Goal: Task Accomplishment & Management: Manage account settings

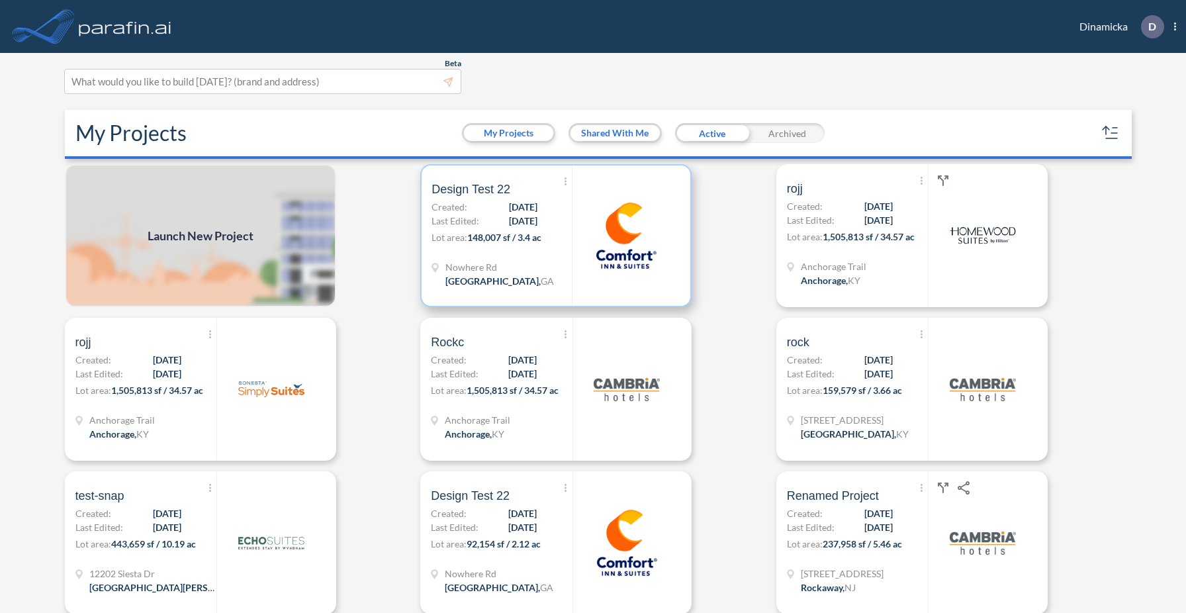
click at [484, 190] on span "Design Test 22" at bounding box center [471, 189] width 79 height 16
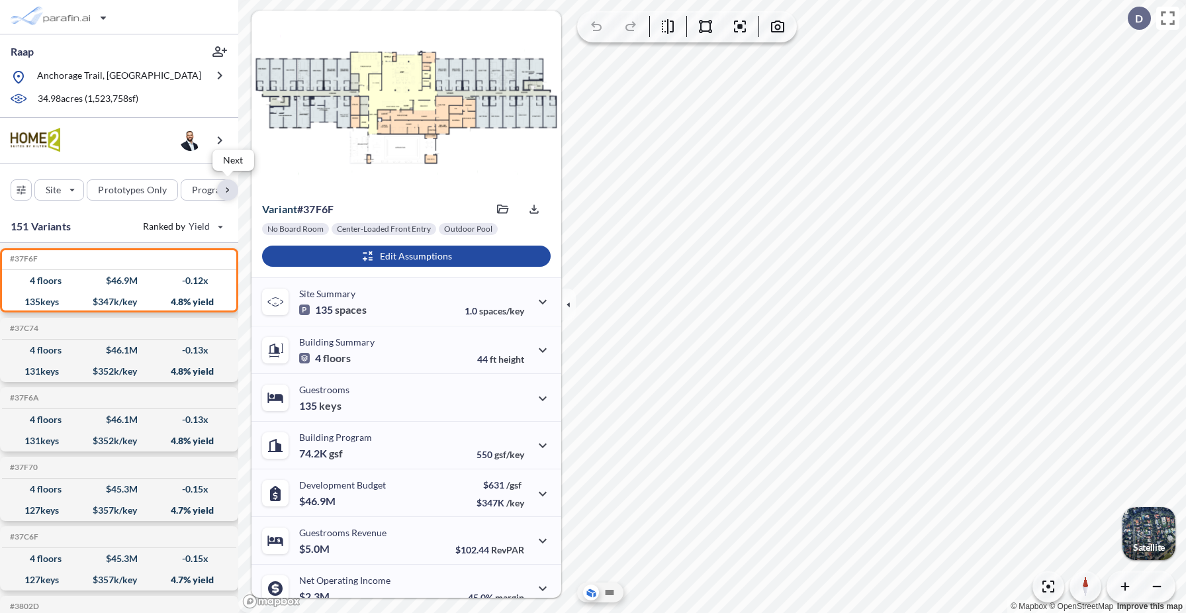
click at [224, 190] on div "button" at bounding box center [227, 189] width 21 height 21
drag, startPoint x: 214, startPoint y: 190, endPoint x: 193, endPoint y: 193, distance: 20.7
click at [193, 193] on div "button" at bounding box center [186, 189] width 72 height 21
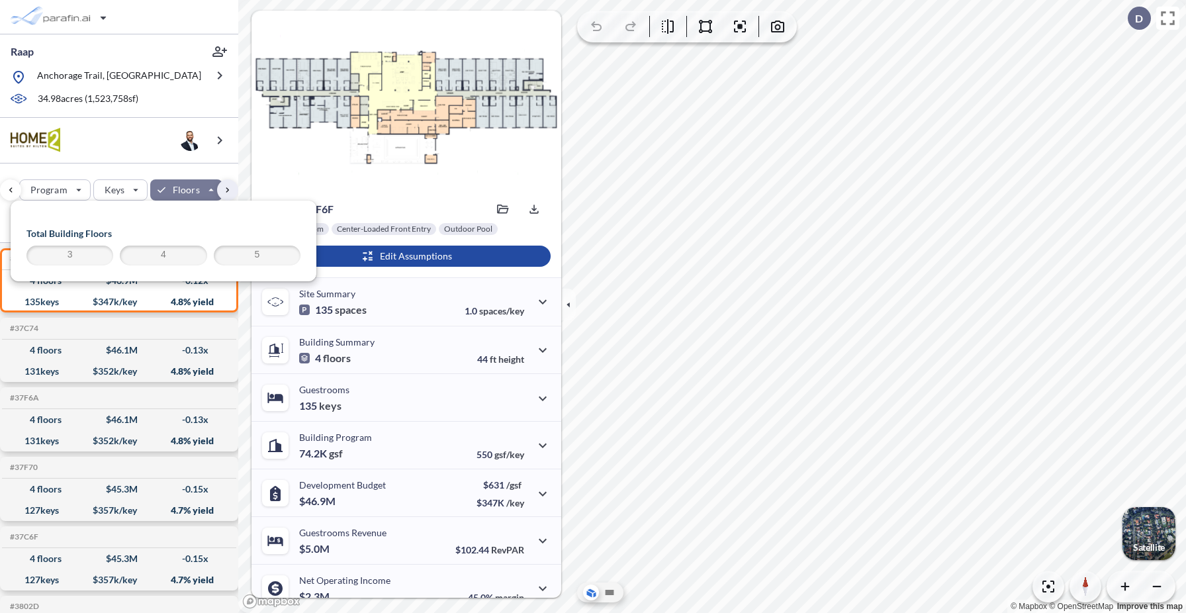
click at [193, 193] on div "button" at bounding box center [186, 189] width 72 height 21
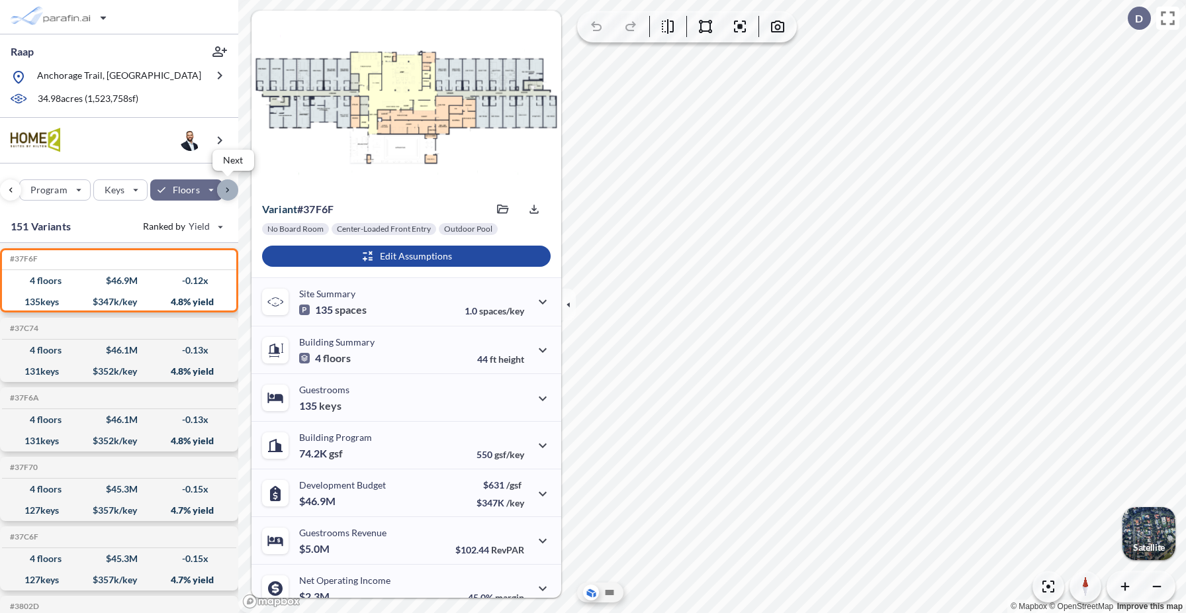
click at [230, 191] on div "button" at bounding box center [227, 189] width 21 height 21
click at [15, 189] on div "button" at bounding box center [10, 189] width 21 height 21
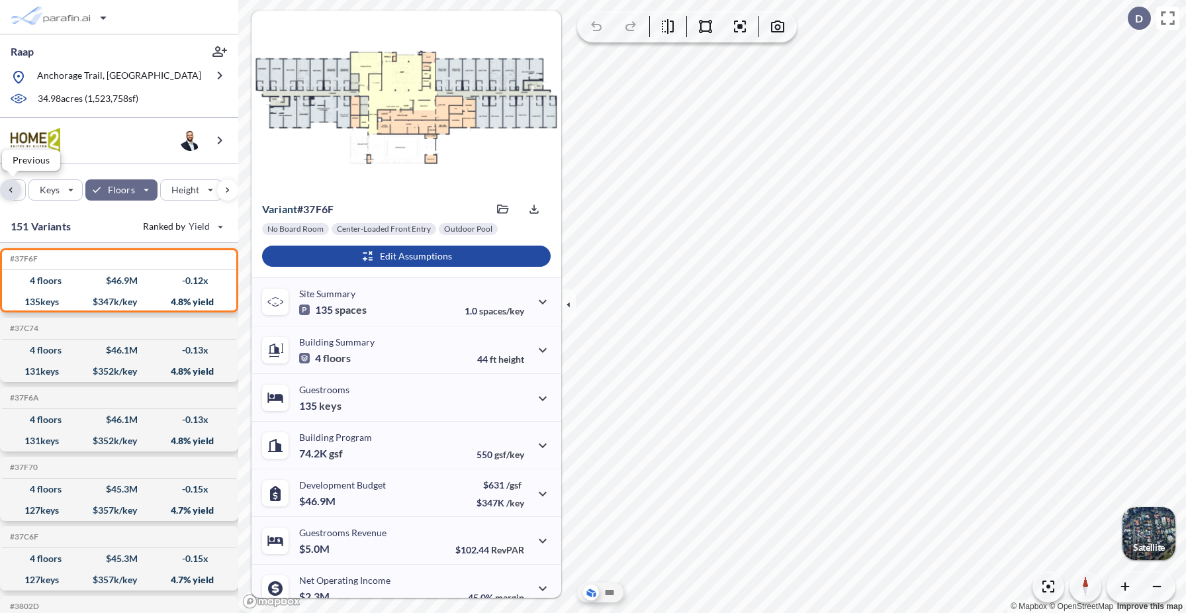
click at [15, 189] on div "button" at bounding box center [10, 189] width 21 height 21
click at [13, 189] on div "button" at bounding box center [10, 189] width 21 height 21
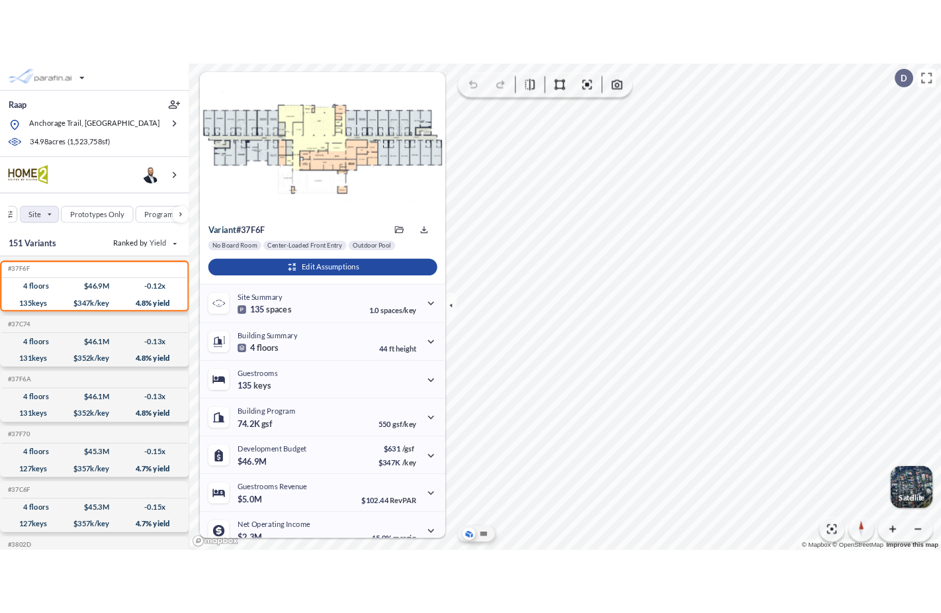
scroll to position [0, 0]
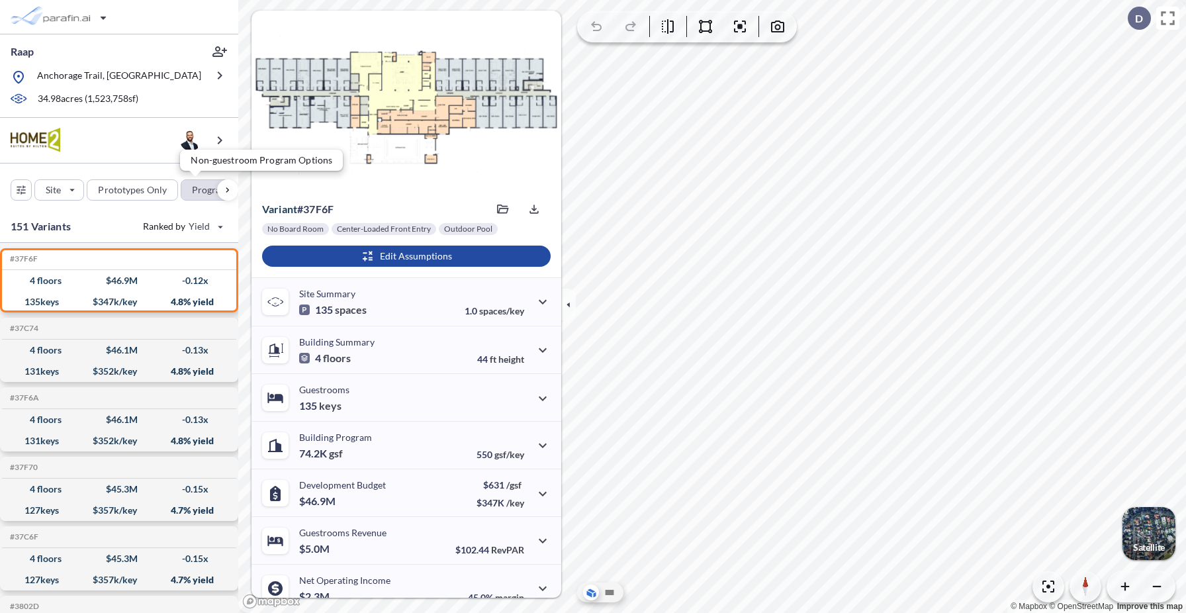
click at [201, 190] on div "button" at bounding box center [216, 190] width 70 height 20
click at [167, 170] on div "Site Prototypes Only Program Keys Floors Height FAR Room mix Budget" at bounding box center [119, 186] width 238 height 47
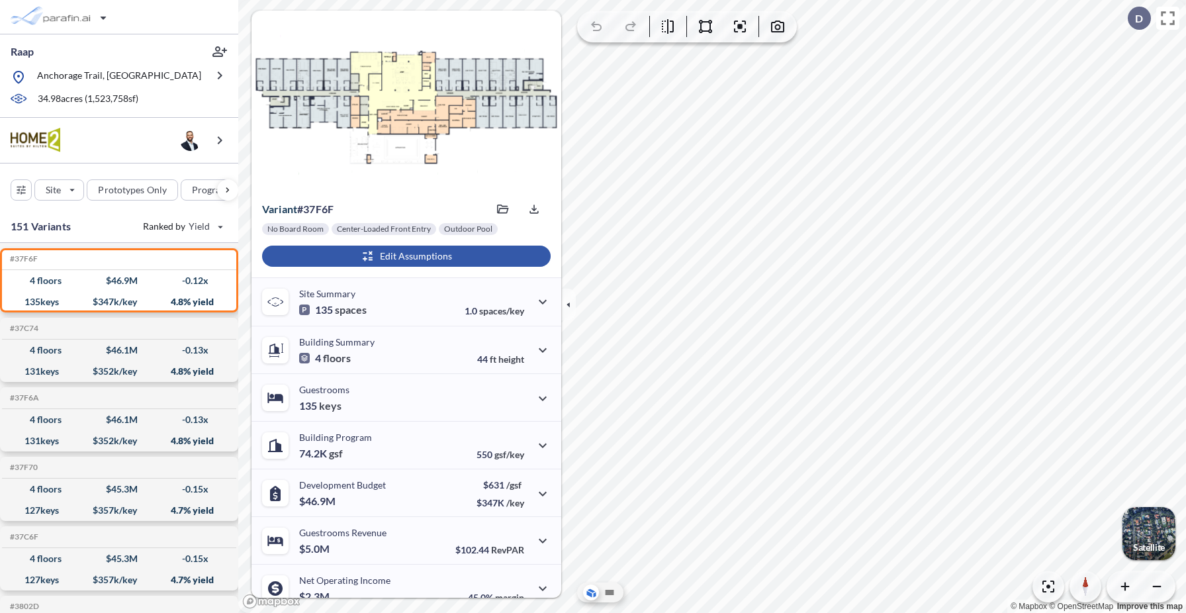
click at [352, 254] on div "button" at bounding box center [406, 256] width 289 height 21
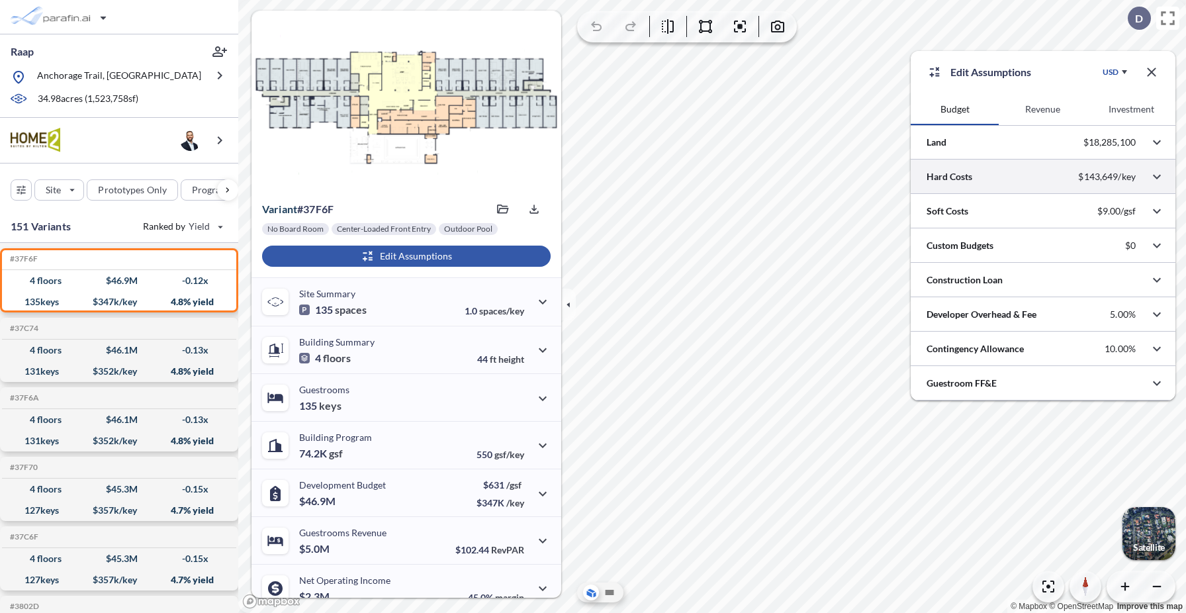
click at [952, 180] on div at bounding box center [1043, 177] width 265 height 34
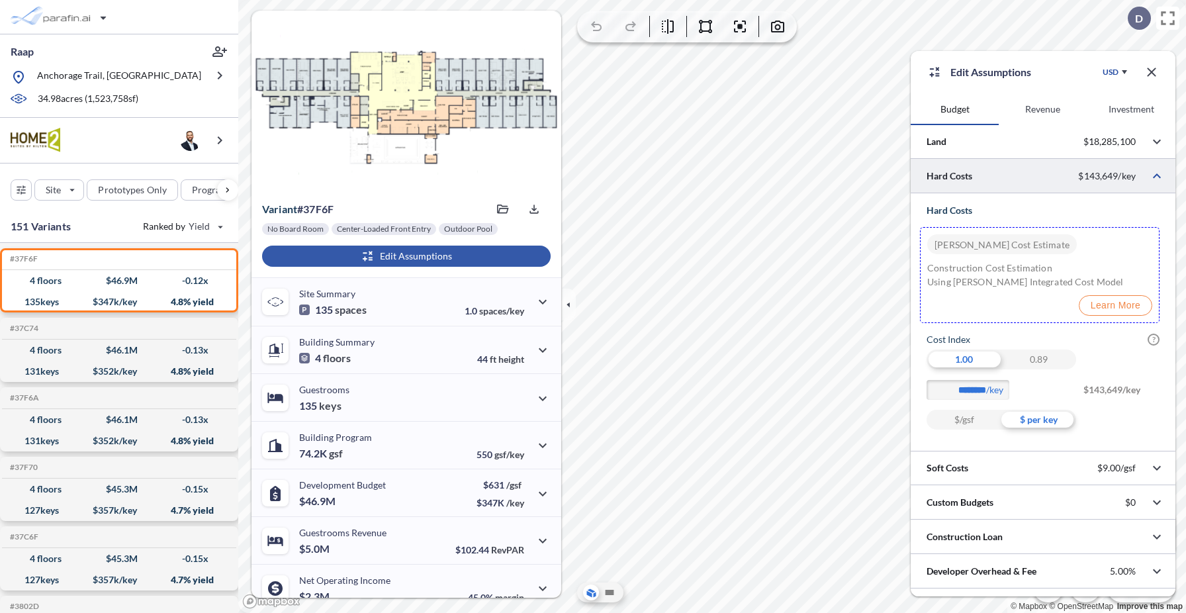
click at [1029, 246] on p "[PERSON_NAME] Cost Estimate" at bounding box center [1002, 244] width 135 height 20
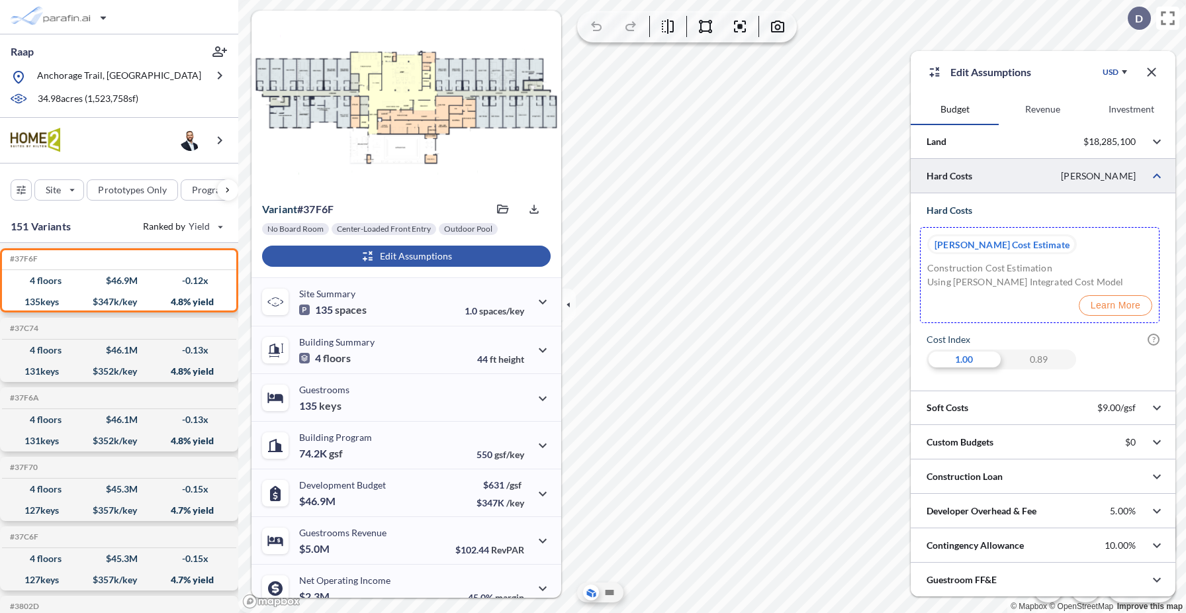
click at [1029, 246] on p "[PERSON_NAME] Cost Estimate" at bounding box center [1002, 244] width 135 height 20
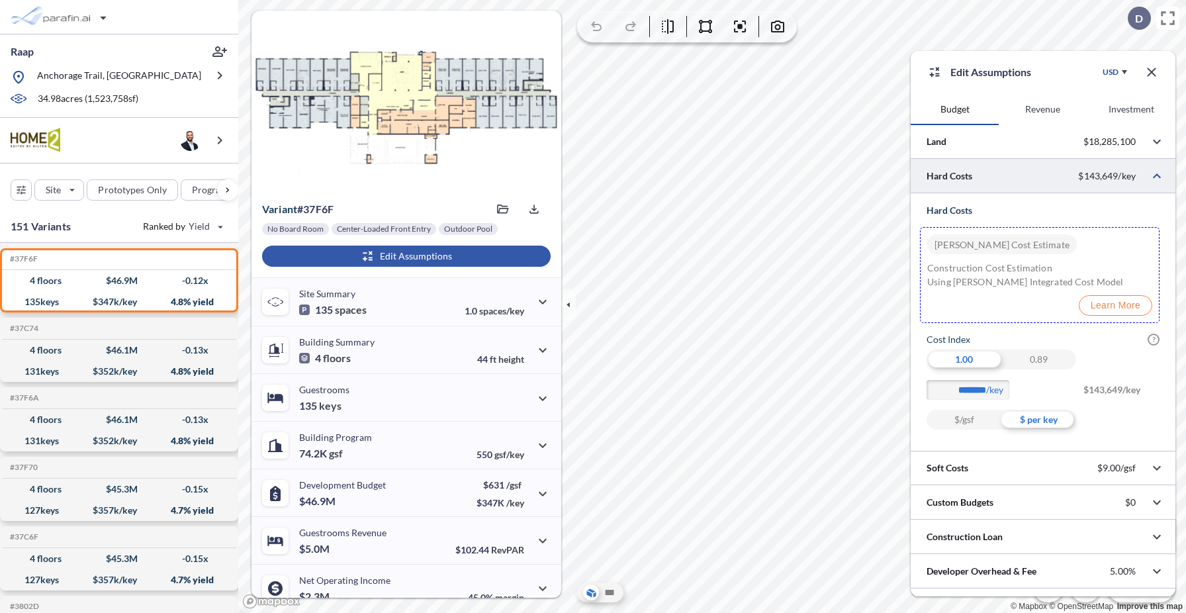
click at [1025, 241] on p "[PERSON_NAME] Cost Estimate" at bounding box center [1002, 244] width 135 height 20
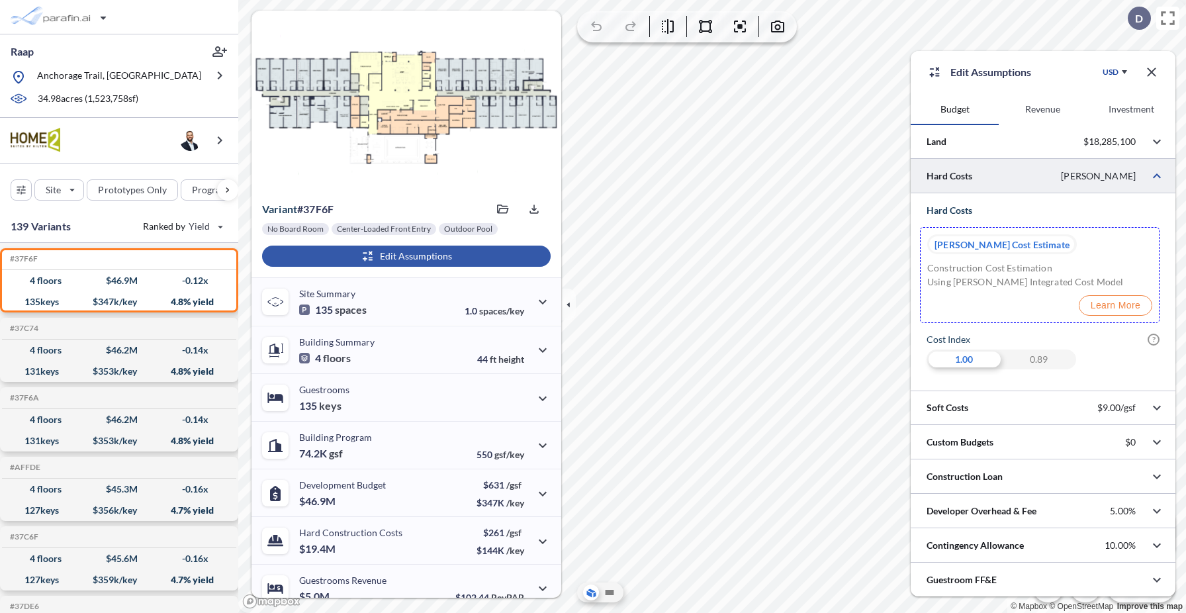
click at [994, 248] on p "[PERSON_NAME] Cost Estimate" at bounding box center [1002, 244] width 135 height 20
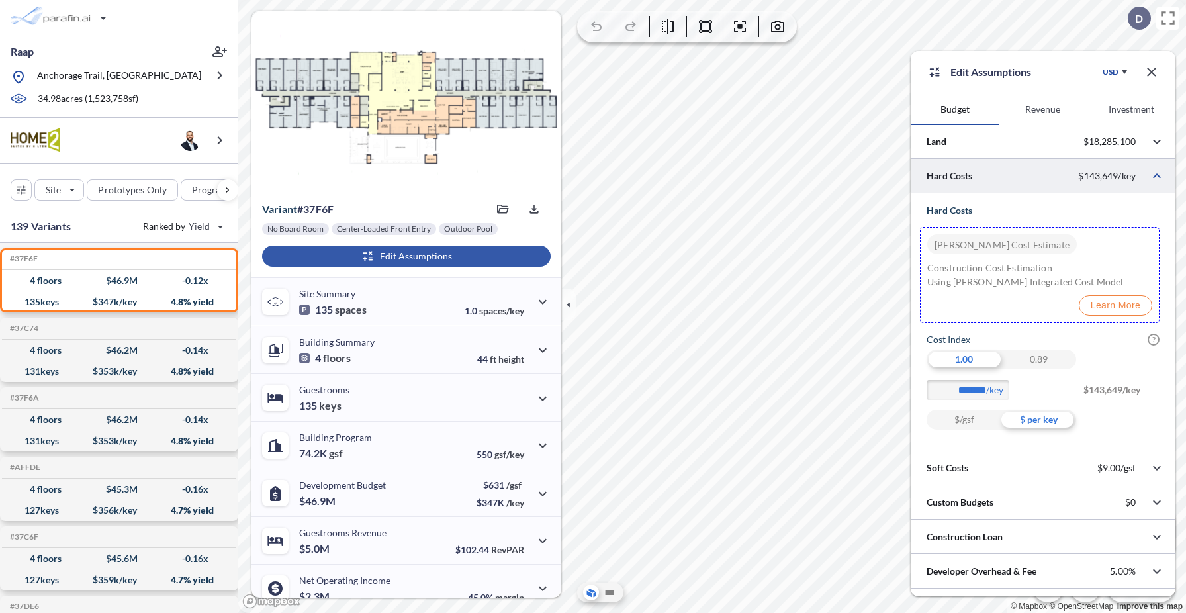
click at [999, 244] on p "[PERSON_NAME] Cost Estimate" at bounding box center [1002, 244] width 135 height 20
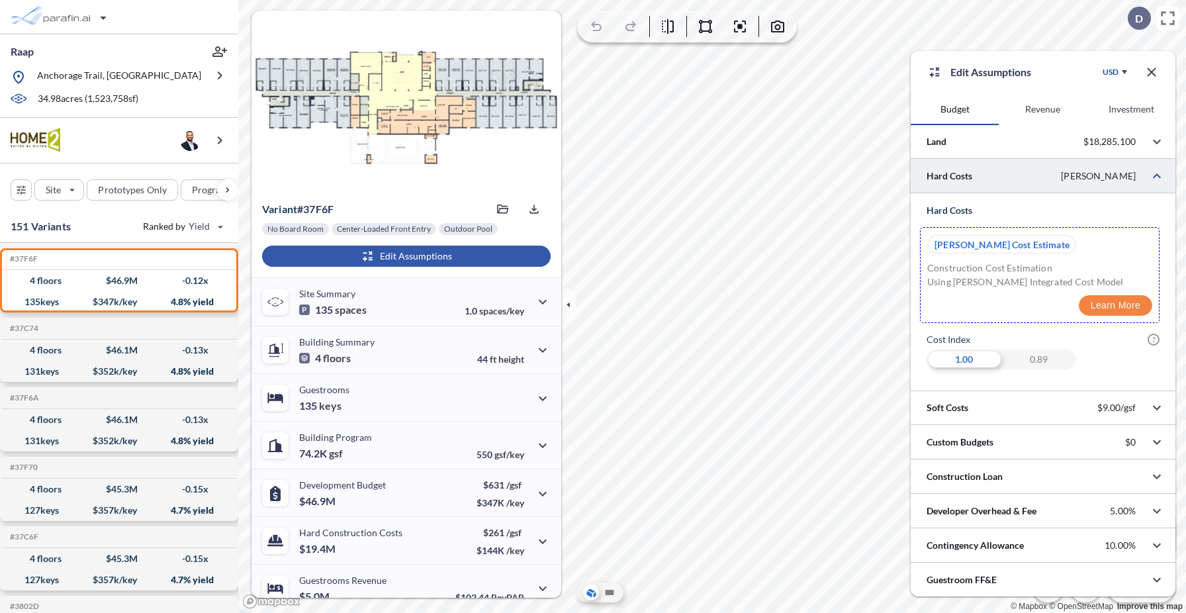
click at [1117, 310] on button "Learn More" at bounding box center [1115, 305] width 73 height 21
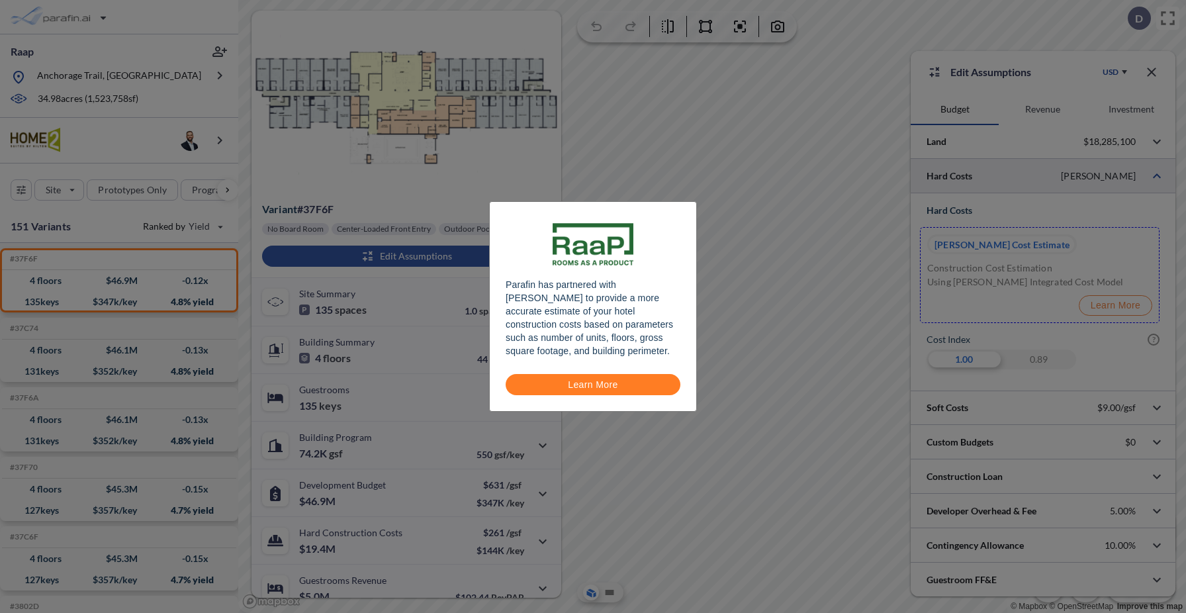
click at [601, 385] on button "Learn More" at bounding box center [593, 384] width 175 height 21
click at [921, 256] on div "Parafin has partnered with [PERSON_NAME] to provide a more accurate estimate of…" at bounding box center [593, 306] width 1186 height 613
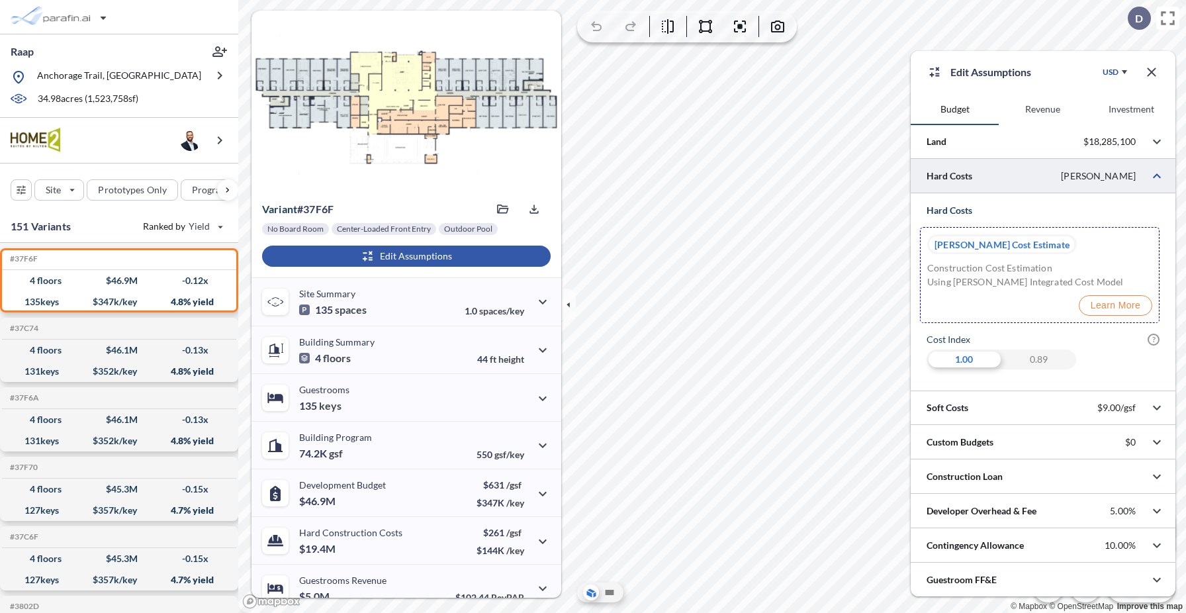
click at [1128, 175] on div at bounding box center [1043, 176] width 265 height 34
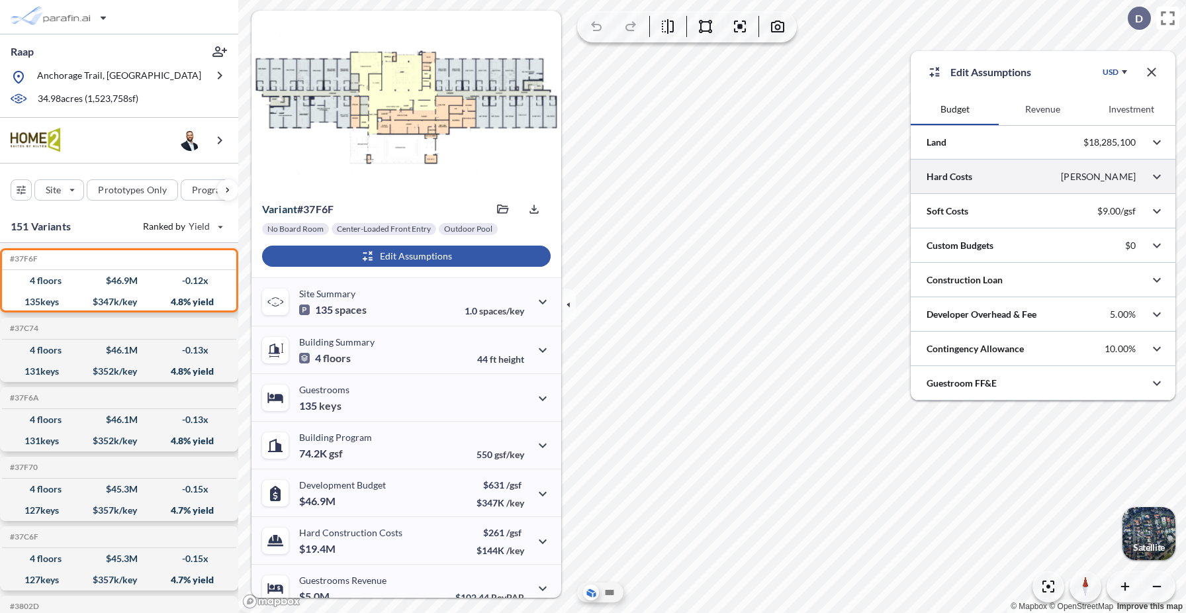
click at [1103, 181] on div at bounding box center [1043, 177] width 265 height 34
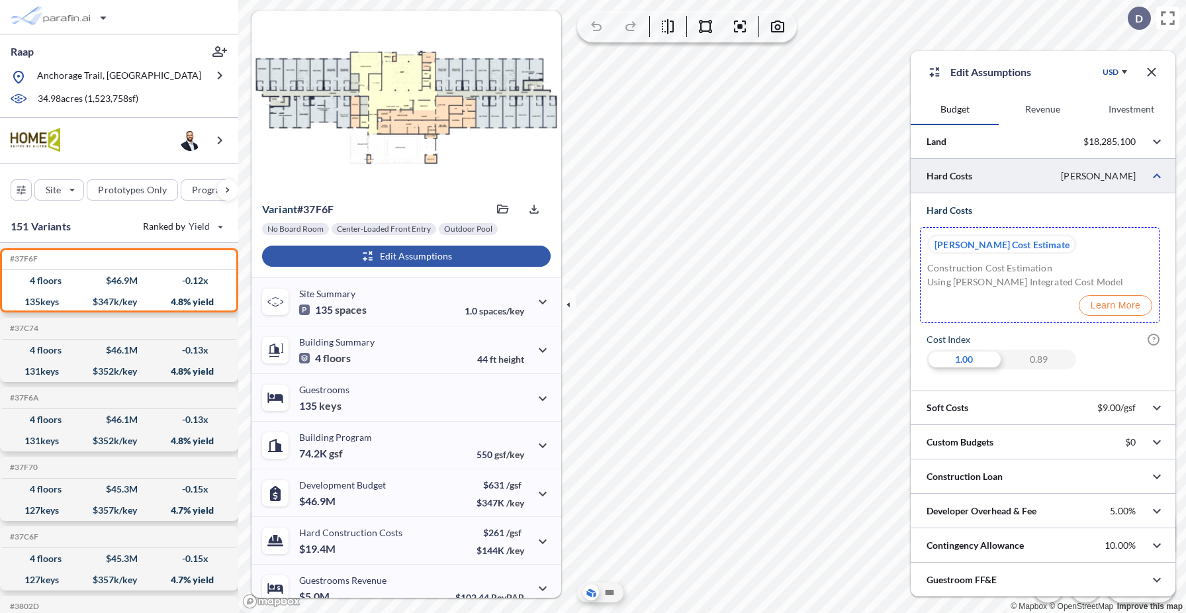
click at [998, 244] on p "[PERSON_NAME] Cost Estimate" at bounding box center [1002, 244] width 135 height 20
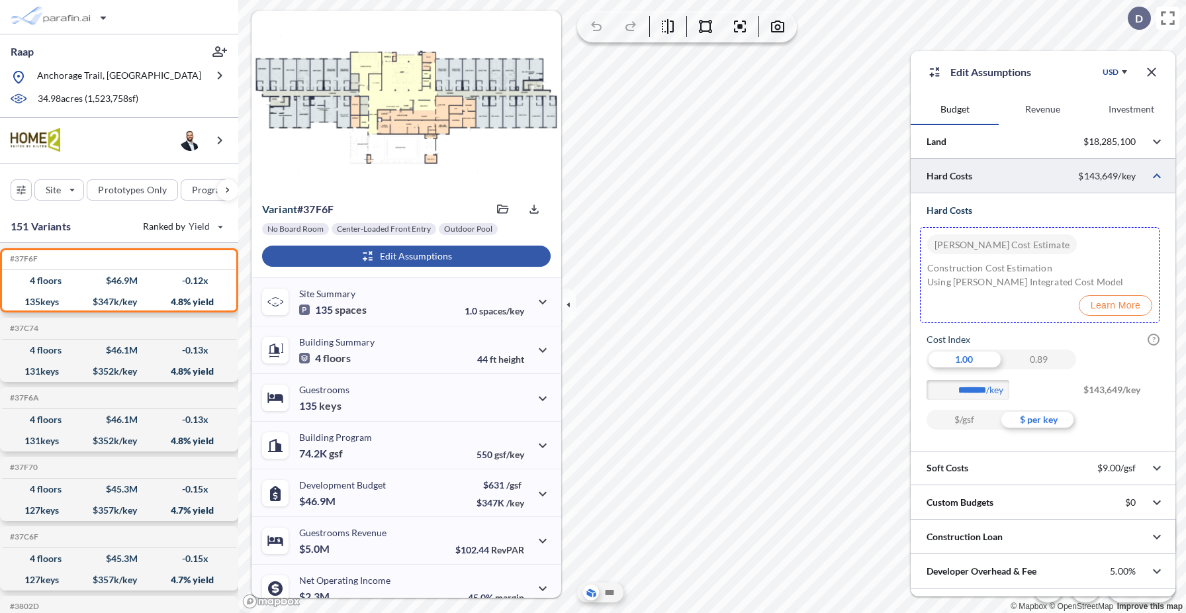
click at [1022, 359] on div "0.89" at bounding box center [1038, 359] width 75 height 20
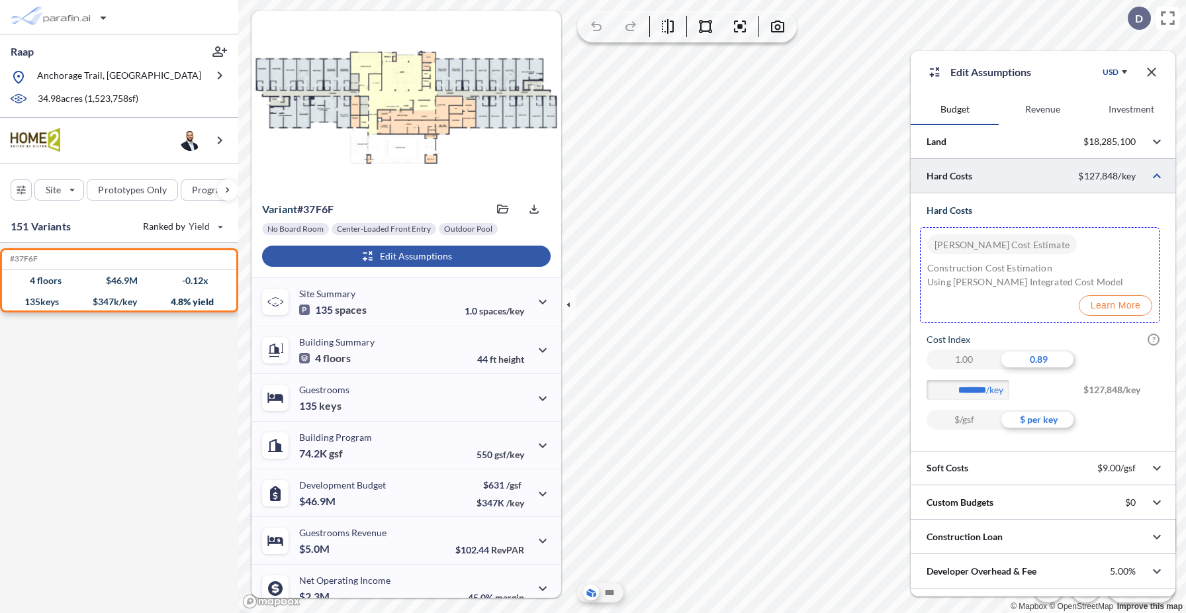
click at [983, 422] on div "$/gsf" at bounding box center [964, 420] width 75 height 20
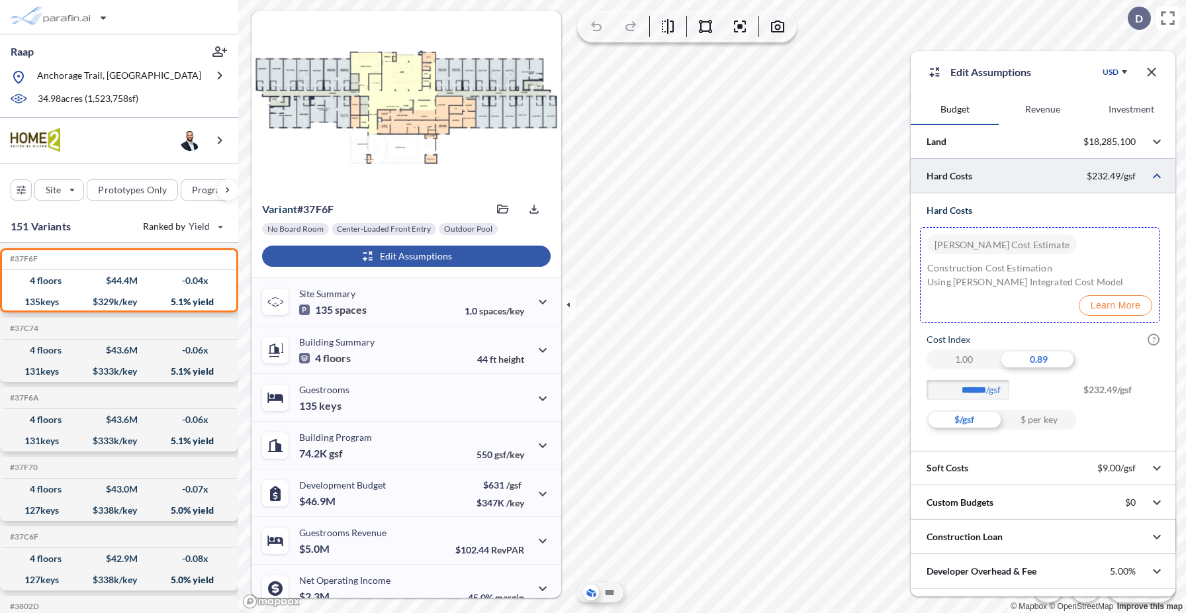
click at [1031, 417] on div "$ per key" at bounding box center [1038, 420] width 75 height 20
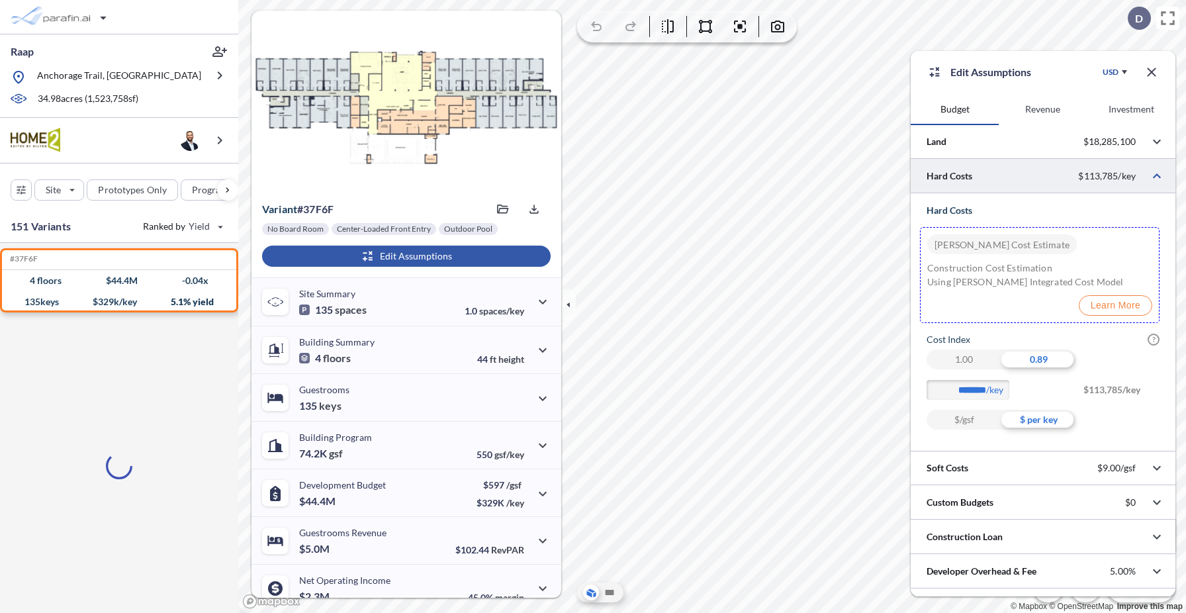
click at [961, 422] on div "$/gsf" at bounding box center [964, 420] width 75 height 20
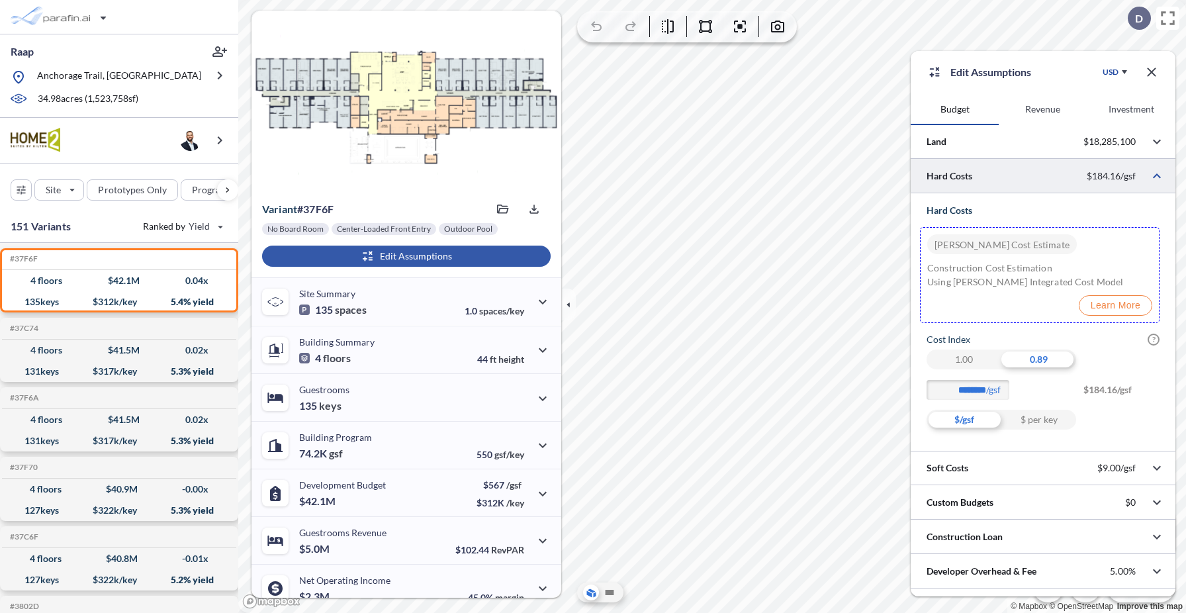
type input "*******"
click at [1019, 246] on p "[PERSON_NAME] Cost Estimate" at bounding box center [1002, 244] width 135 height 20
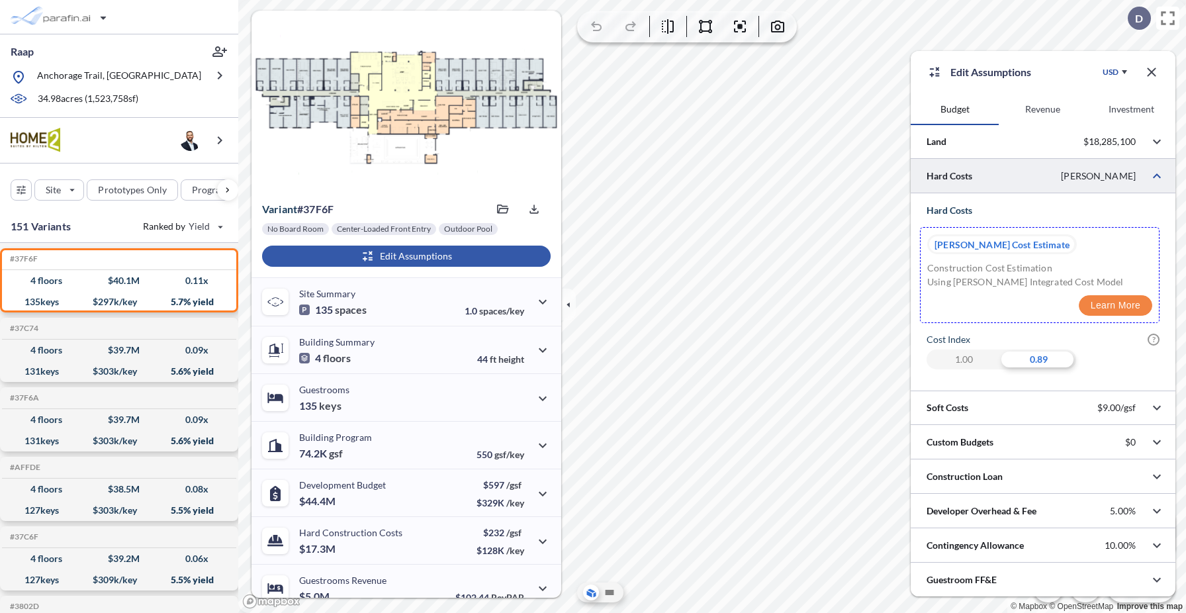
click at [1112, 307] on button "Learn More" at bounding box center [1115, 305] width 73 height 21
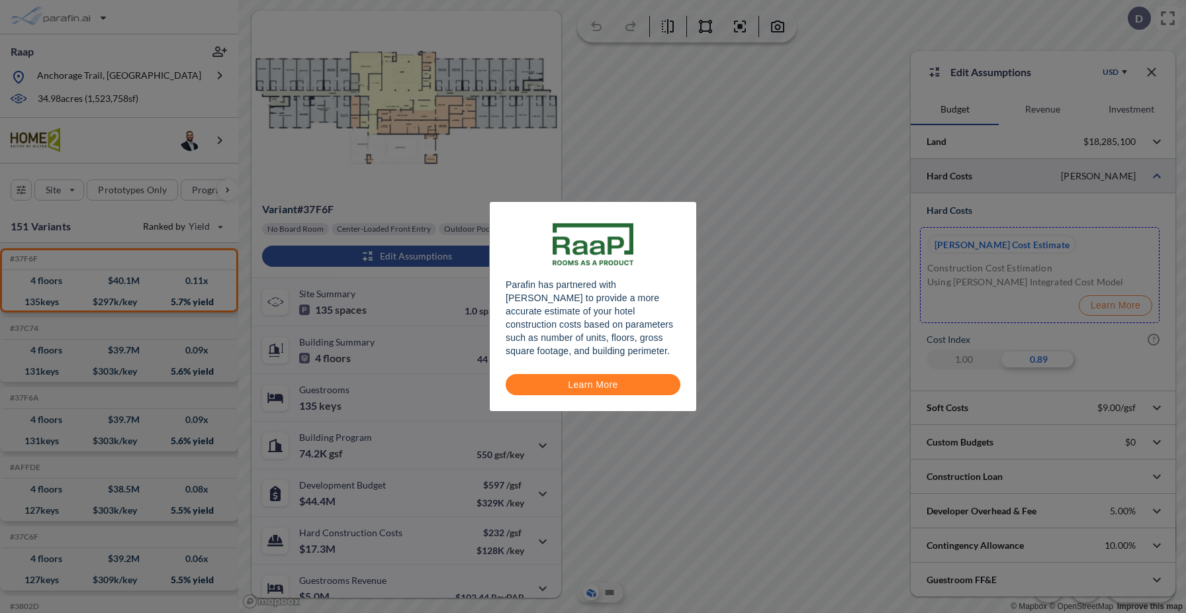
click at [586, 380] on button "Learn More" at bounding box center [593, 384] width 175 height 21
click at [578, 386] on button "Learn More" at bounding box center [593, 384] width 175 height 21
click at [379, 148] on div "Parafin has partnered with [PERSON_NAME] to provide a more accurate estimate of…" at bounding box center [593, 306] width 1186 height 613
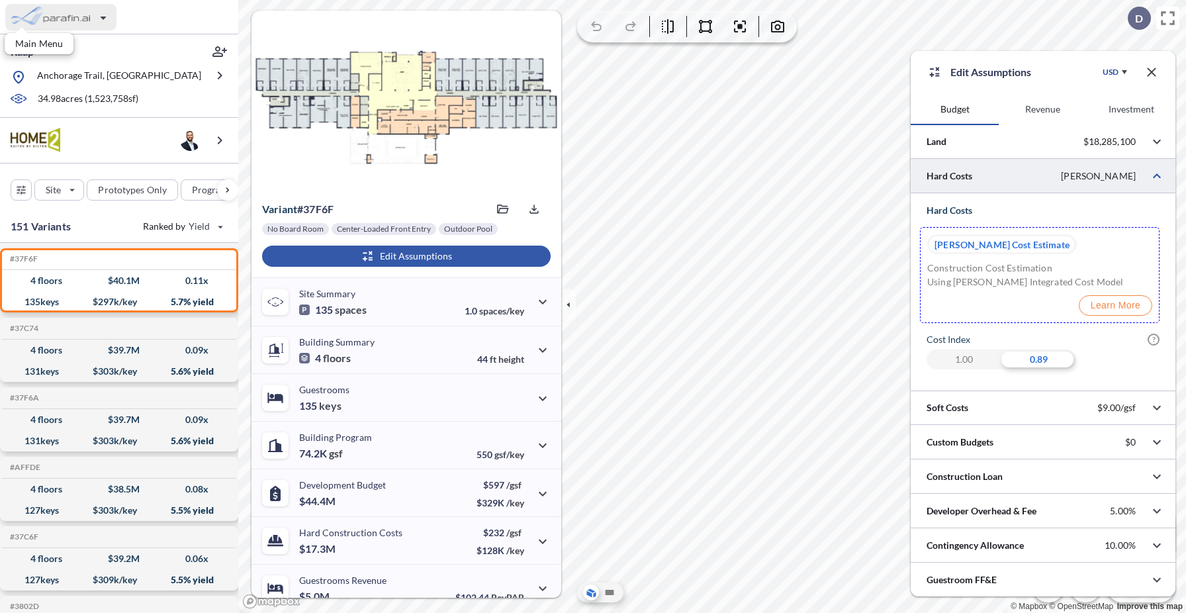
click at [75, 9] on div "button" at bounding box center [60, 17] width 111 height 26
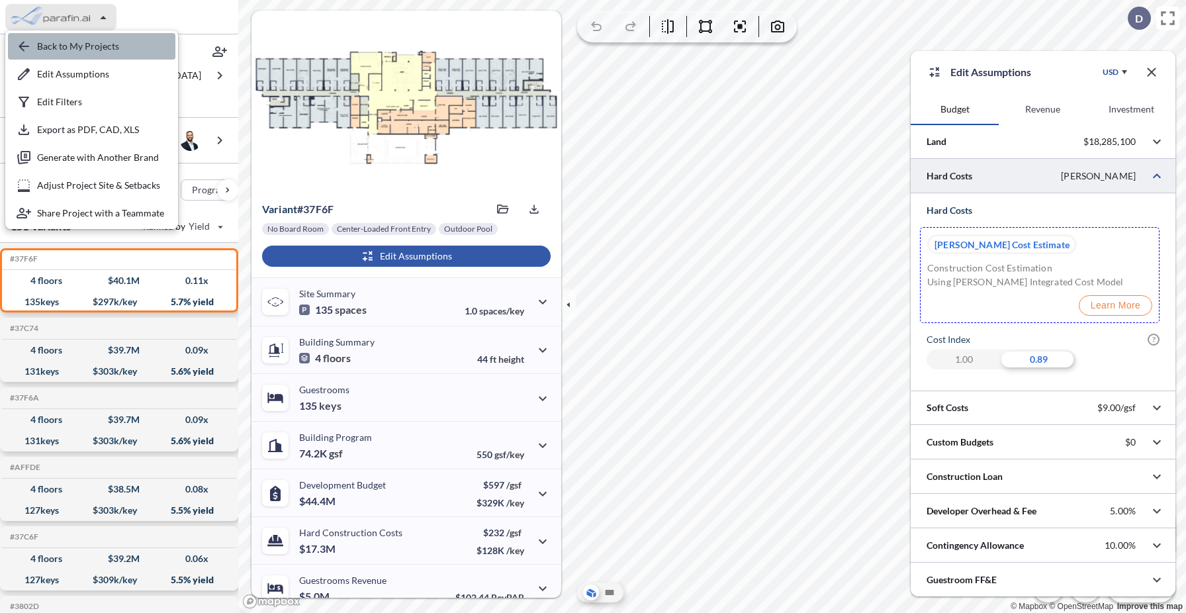
click at [76, 57] on div "button" at bounding box center [91, 46] width 167 height 26
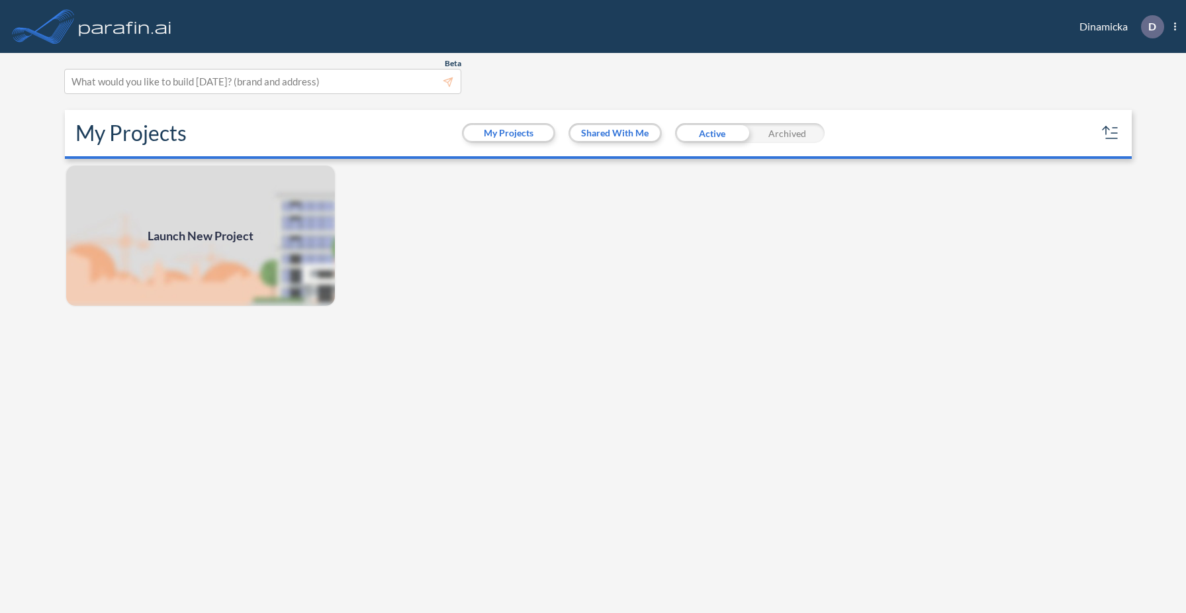
click at [796, 135] on div "Archived" at bounding box center [787, 133] width 75 height 20
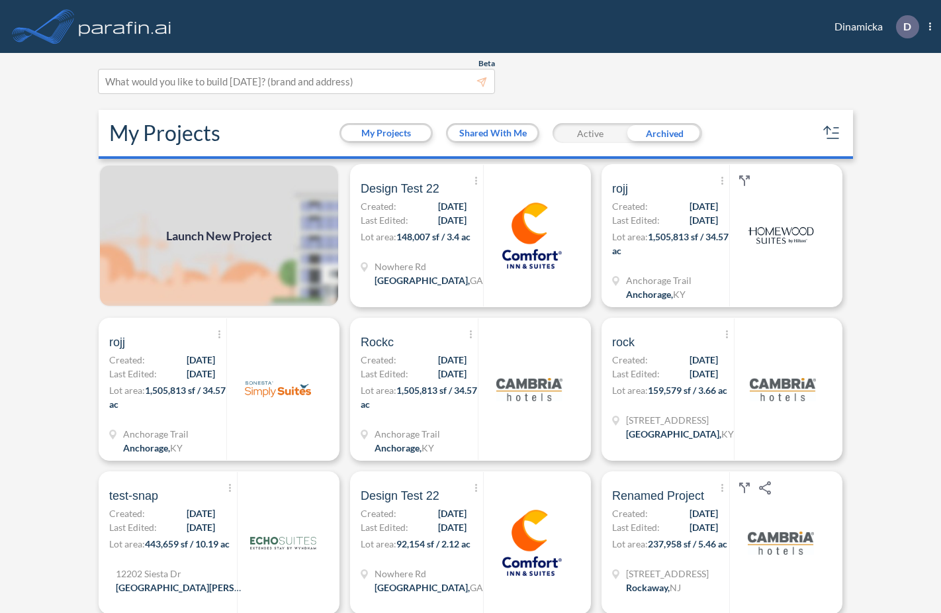
click at [588, 126] on div "Active" at bounding box center [590, 133] width 75 height 20
click at [665, 127] on div "Archived" at bounding box center [664, 133] width 75 height 20
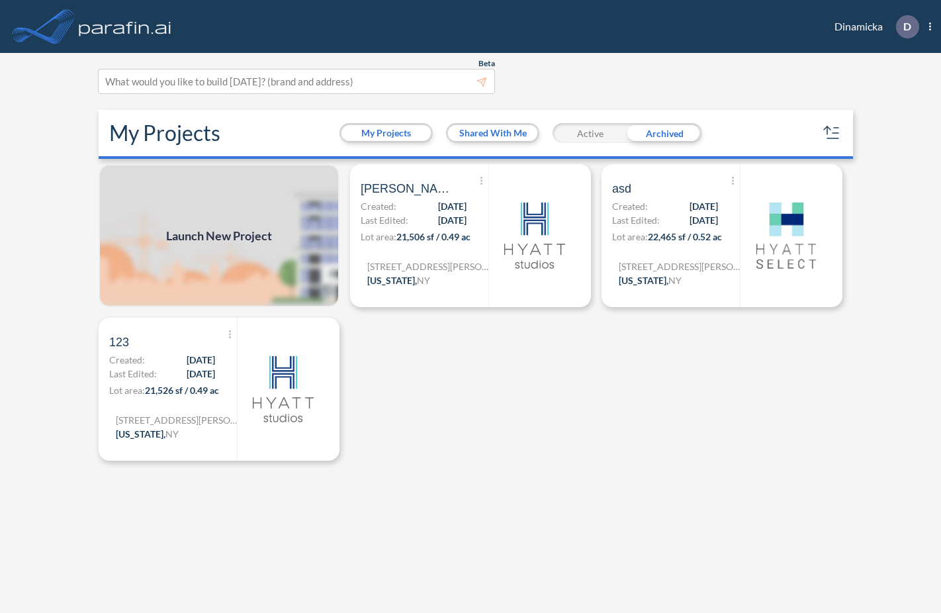
click at [602, 133] on div "Active" at bounding box center [590, 133] width 75 height 20
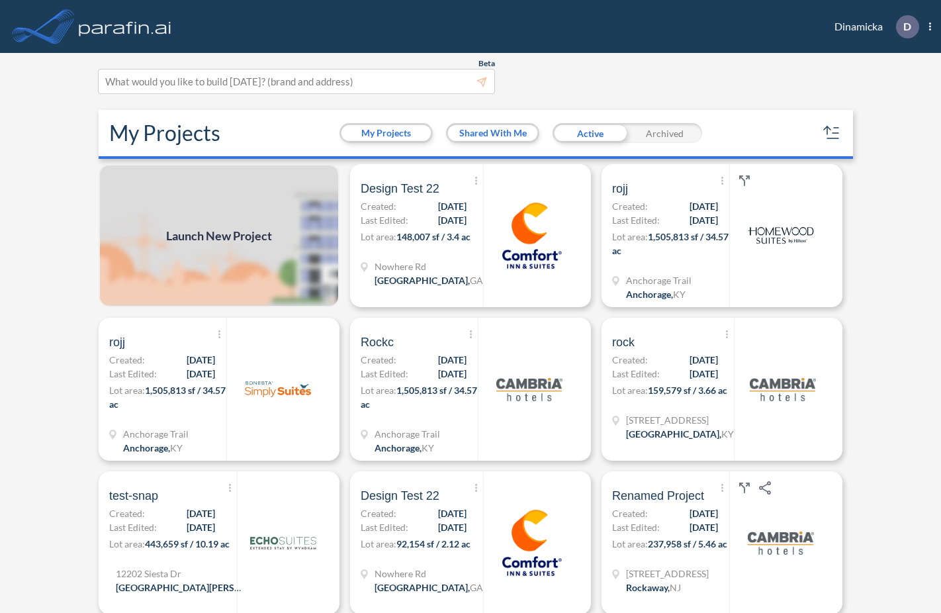
click at [665, 134] on div "Archived" at bounding box center [664, 133] width 75 height 20
click at [674, 128] on div "Archived" at bounding box center [664, 133] width 75 height 20
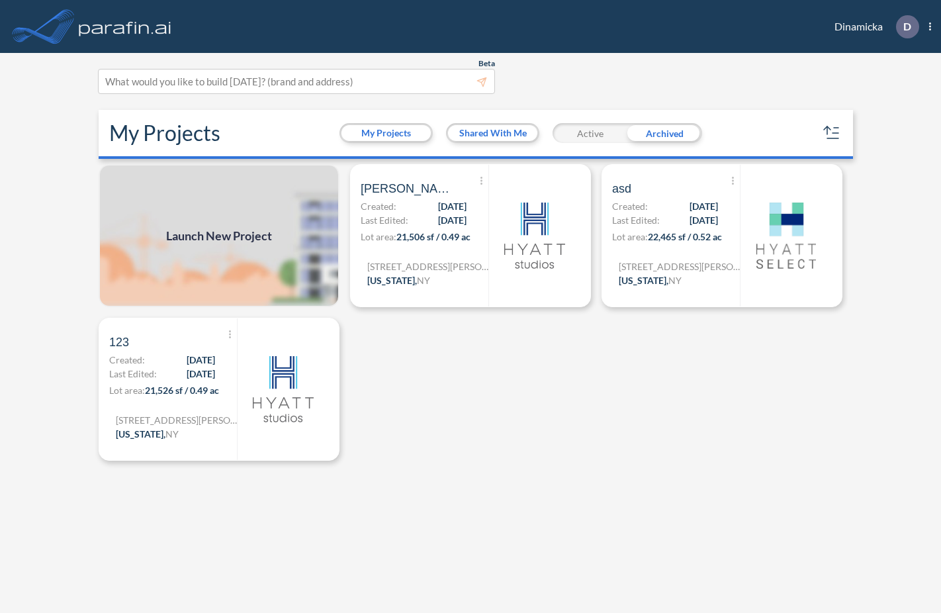
click at [575, 130] on div "Active" at bounding box center [590, 133] width 75 height 20
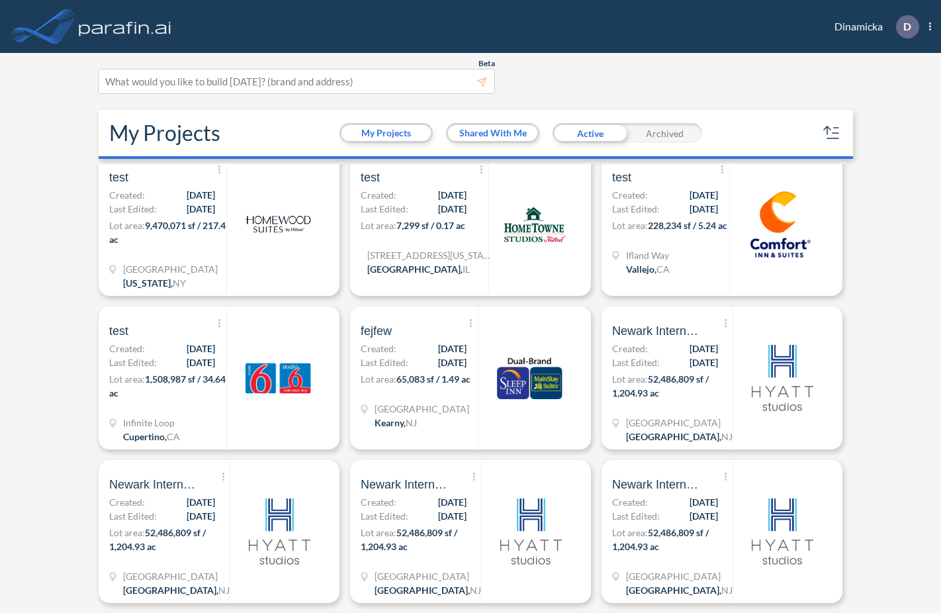
scroll to position [14290, 0]
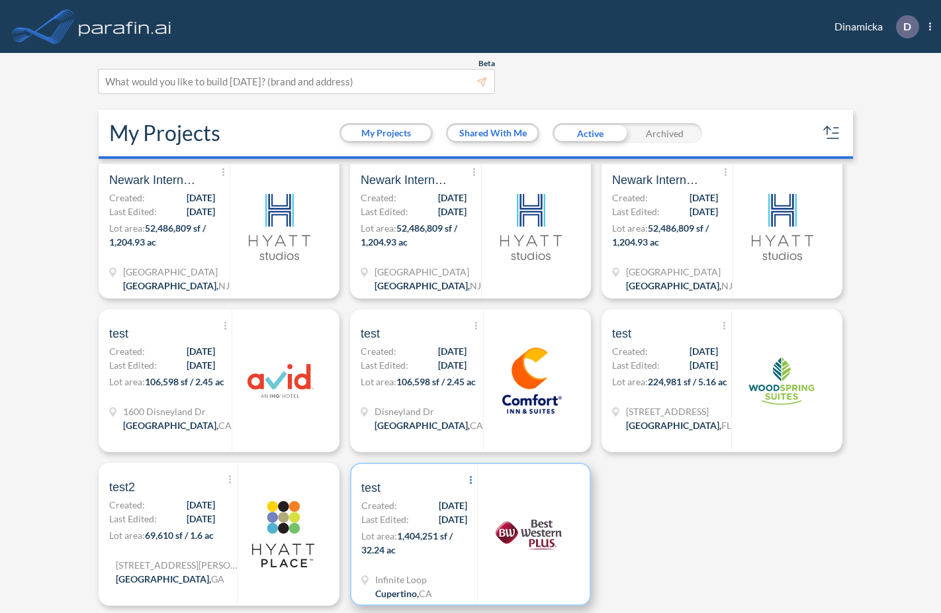
click at [467, 477] on span "Show More Created with sketchtool." at bounding box center [470, 481] width 13 height 20
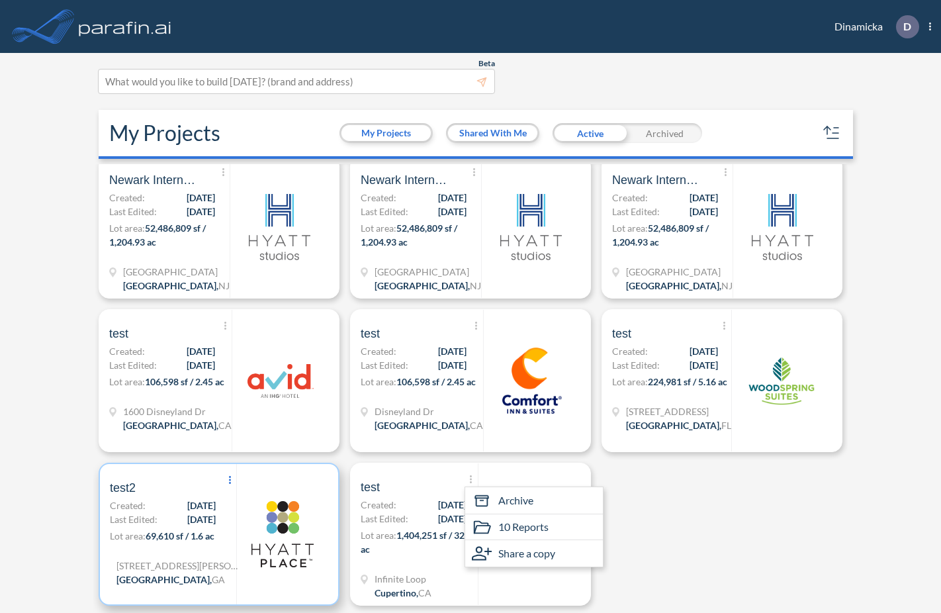
click at [223, 473] on span "Show More Created with sketchtool." at bounding box center [229, 481] width 13 height 20
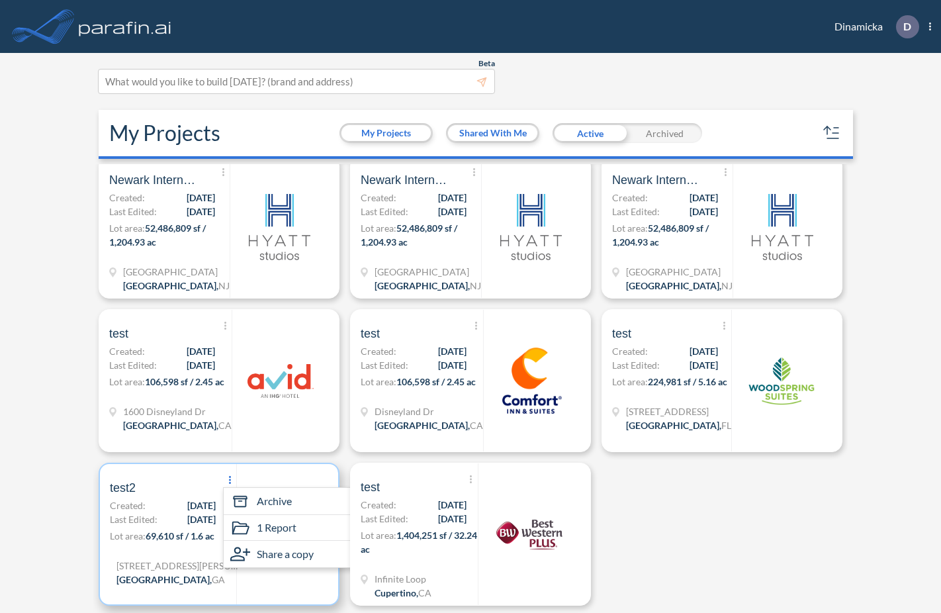
click at [223, 483] on span "Show More Created with sketchtool." at bounding box center [229, 481] width 13 height 20
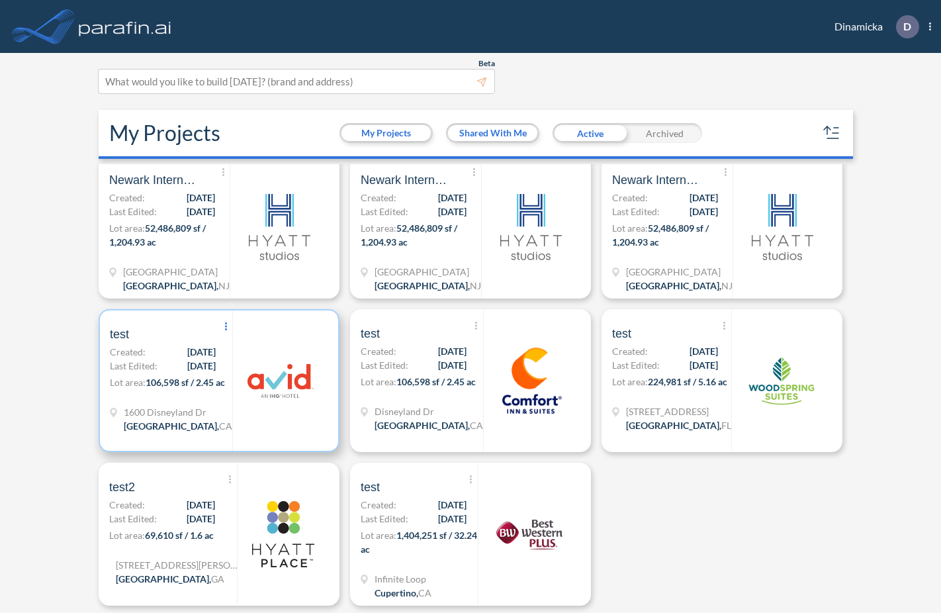
click at [220, 320] on span "Show More Created with sketchtool." at bounding box center [225, 327] width 13 height 20
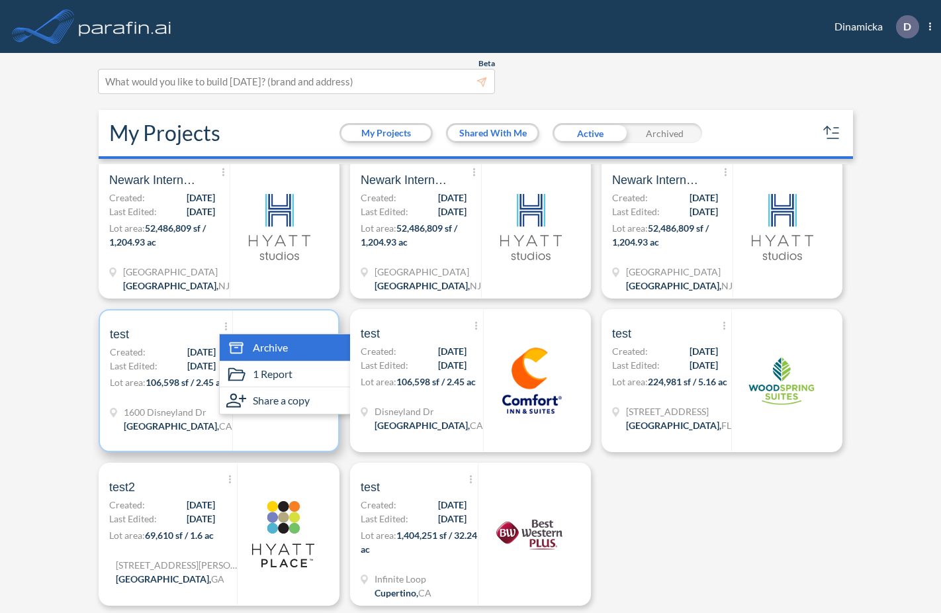
click at [266, 351] on span "Archive" at bounding box center [270, 348] width 35 height 16
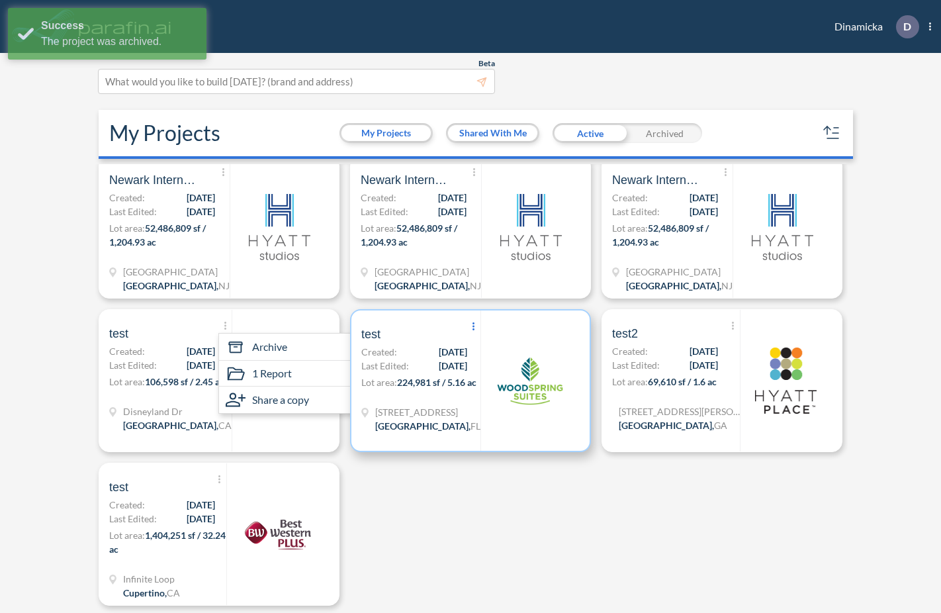
click at [472, 325] on span "Show More Created with sketchtool." at bounding box center [473, 327] width 13 height 20
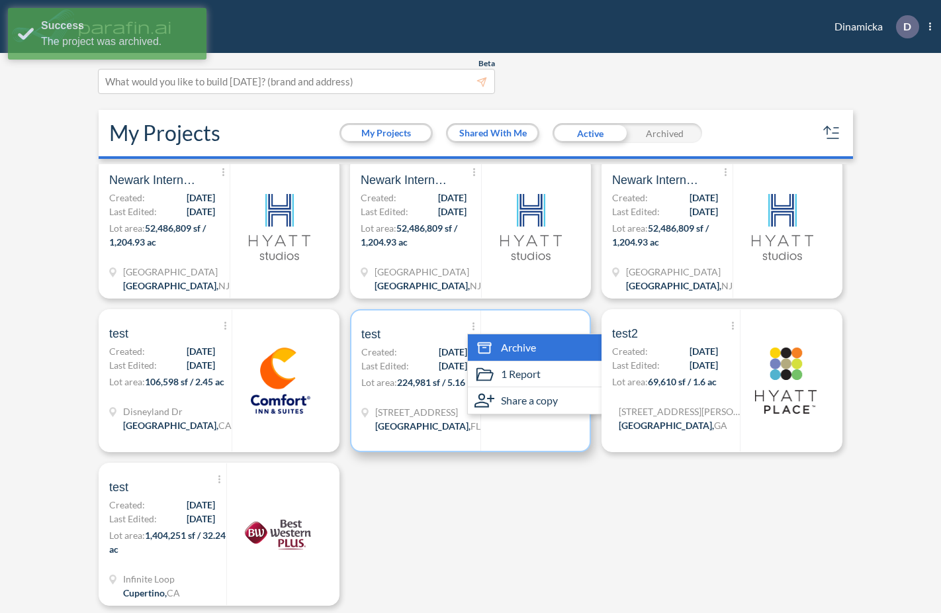
click at [490, 348] on icon at bounding box center [485, 348] width 20 height 20
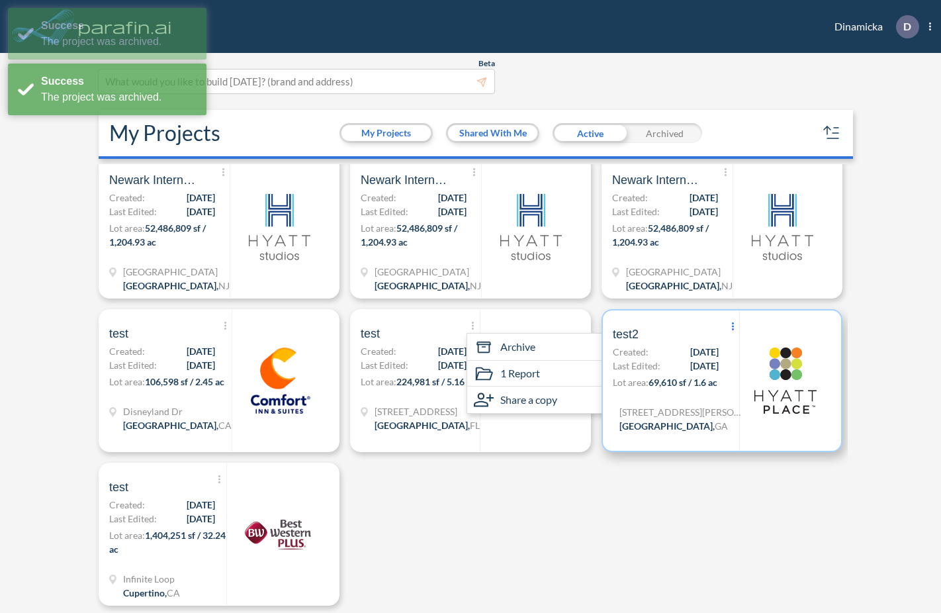
click at [726, 326] on span "Show More Created with sketchtool." at bounding box center [732, 327] width 13 height 20
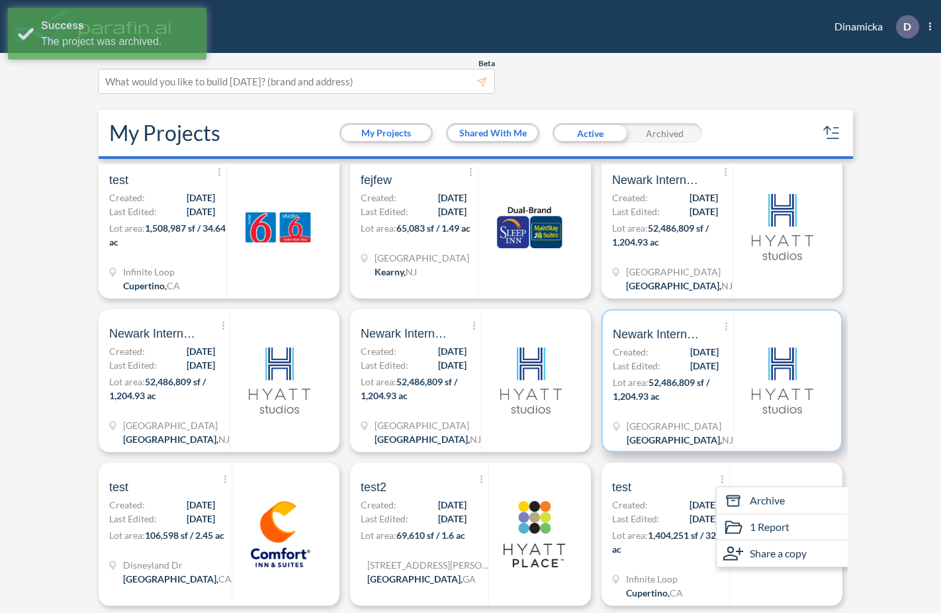
scroll to position [14137, 0]
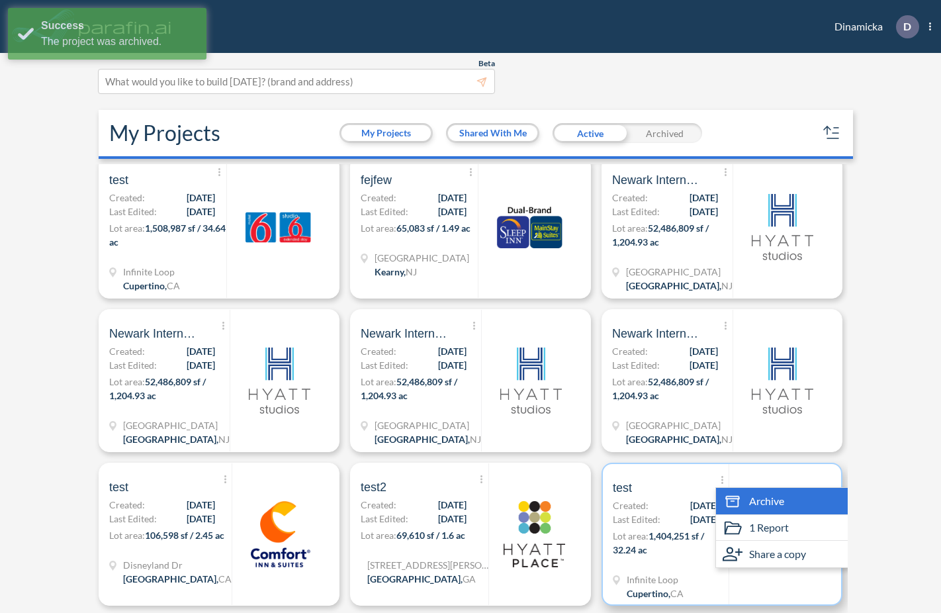
click at [762, 506] on span "Archive" at bounding box center [766, 501] width 35 height 16
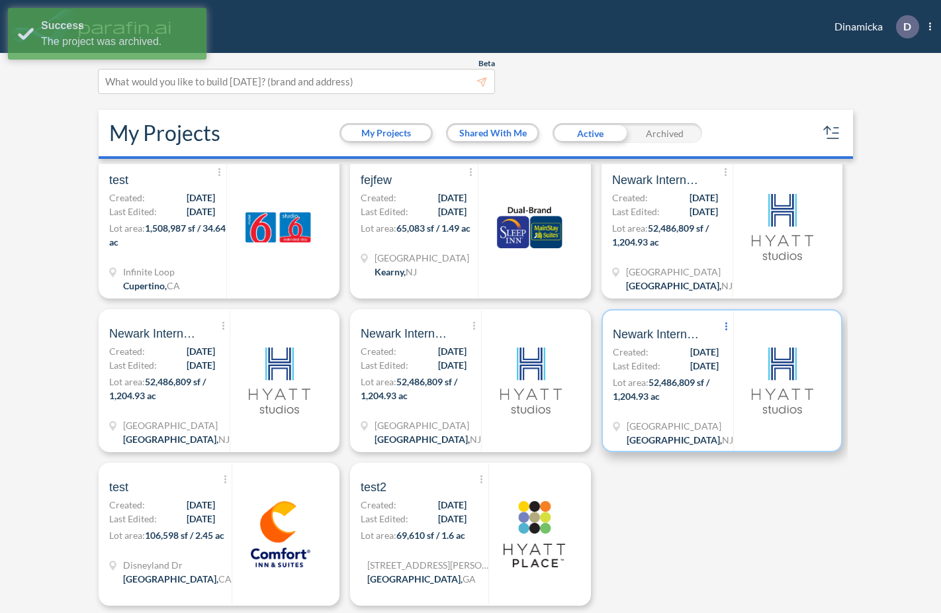
click at [727, 327] on icon "Show More Created with sketchtool." at bounding box center [726, 326] width 2 height 8
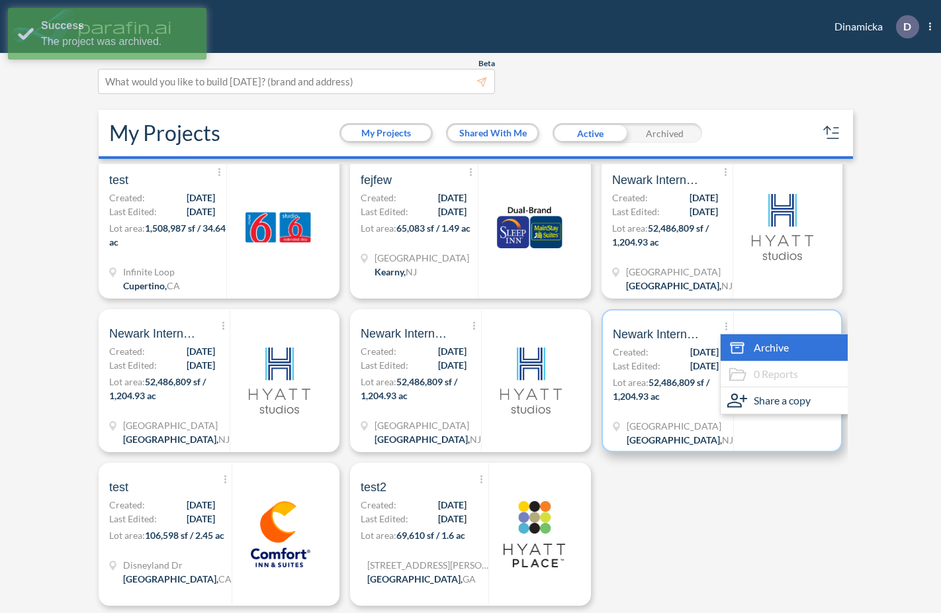
click at [747, 350] on icon at bounding box center [737, 348] width 20 height 20
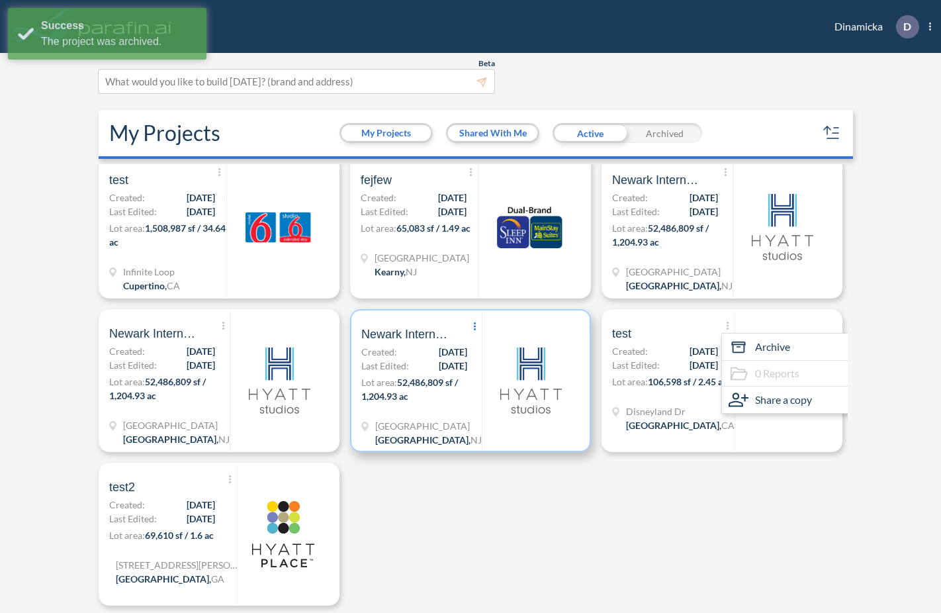
click at [482, 327] on span "Show More Created with sketchtool." at bounding box center [475, 327] width 13 height 20
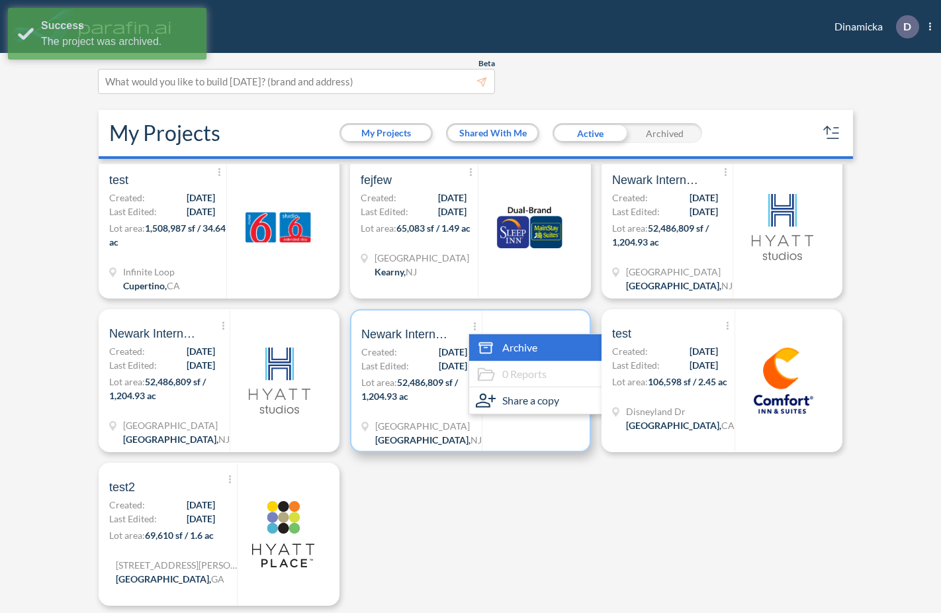
click at [510, 353] on span "Archive" at bounding box center [519, 348] width 35 height 16
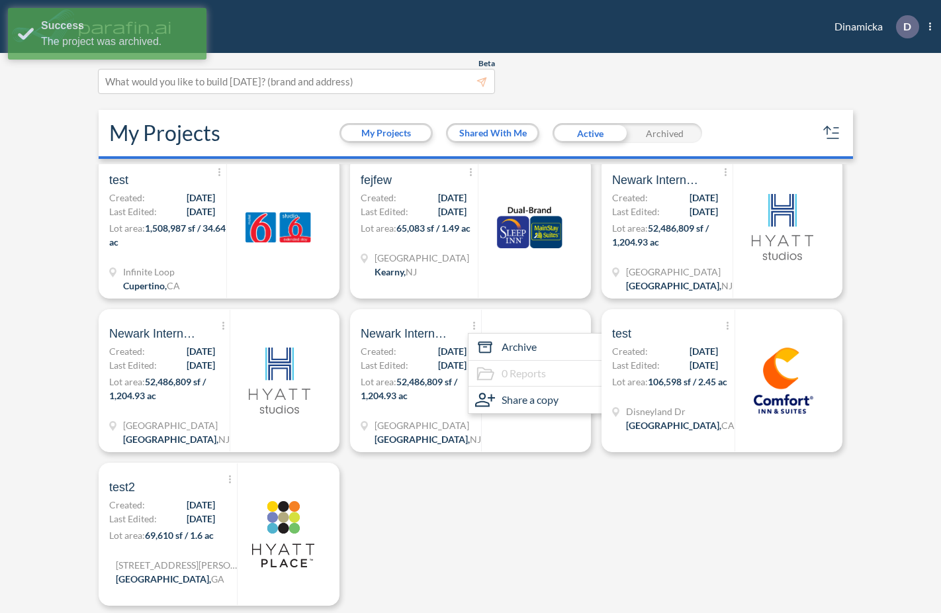
click at [653, 134] on div "Archived" at bounding box center [664, 133] width 75 height 20
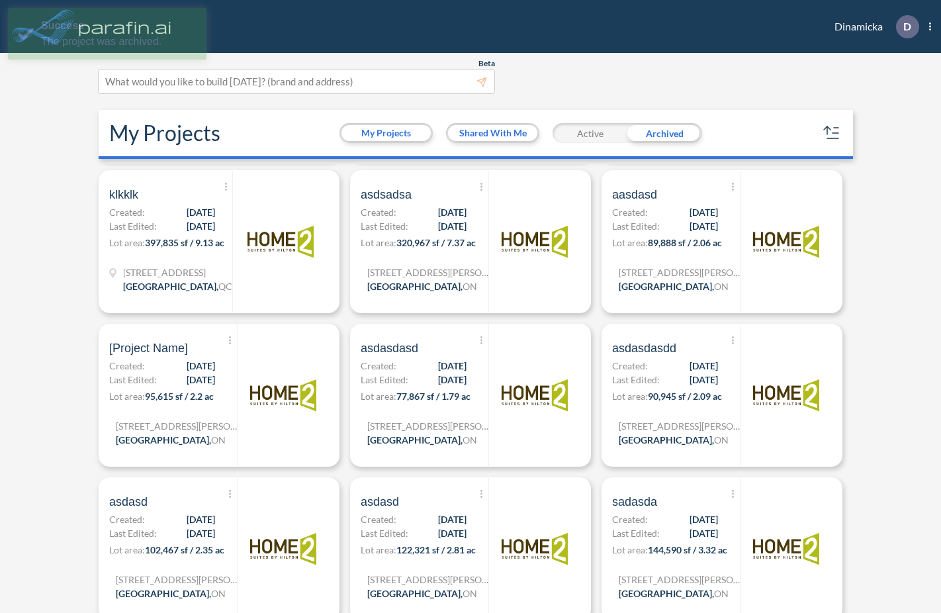
scroll to position [2184, 0]
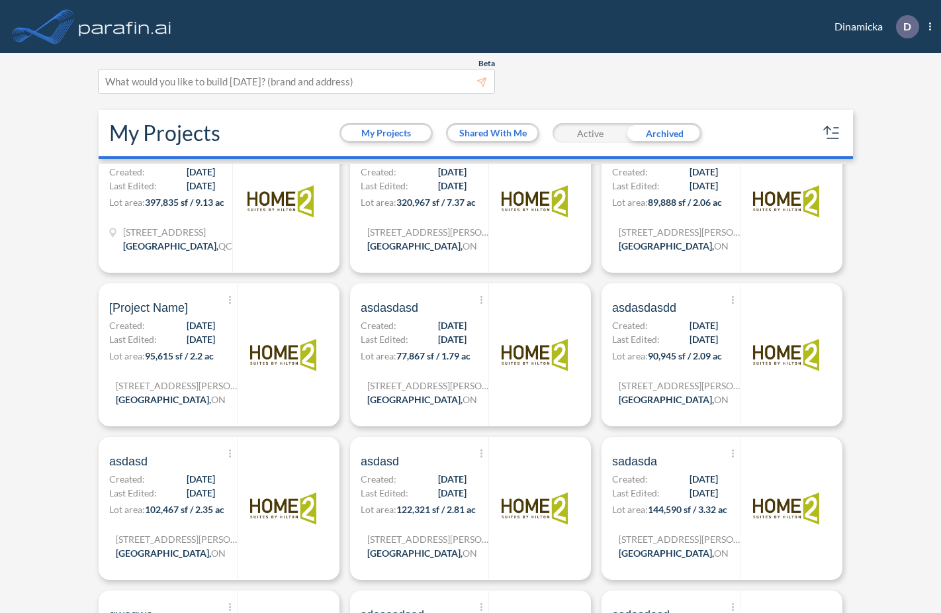
click at [596, 132] on div "Active" at bounding box center [590, 133] width 75 height 20
click at [657, 133] on div "Archived" at bounding box center [664, 133] width 75 height 20
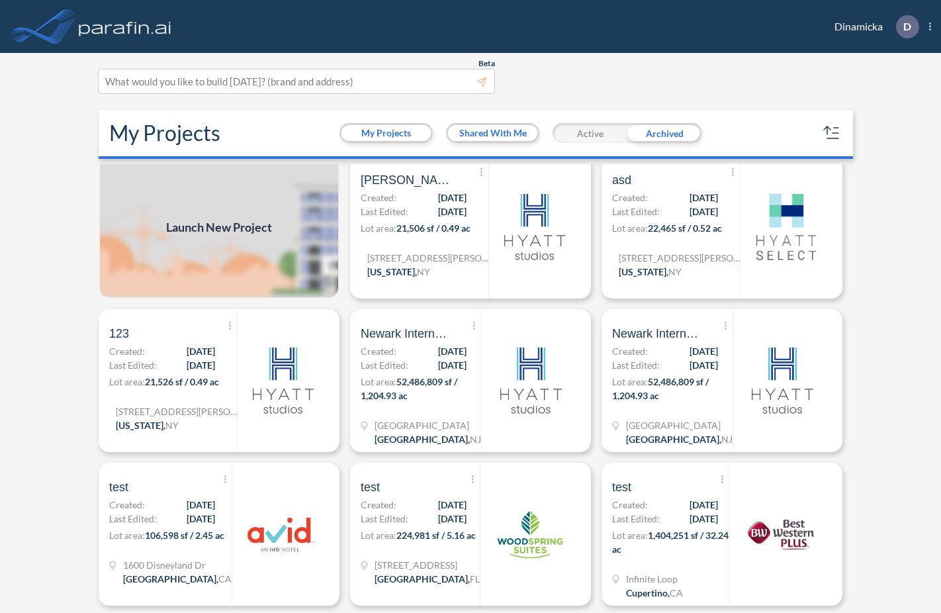
click at [915, 17] on span "D Show More Created with sketchtool. exit-to-app-button Created with Sketch. Lo…" at bounding box center [907, 26] width 48 height 23
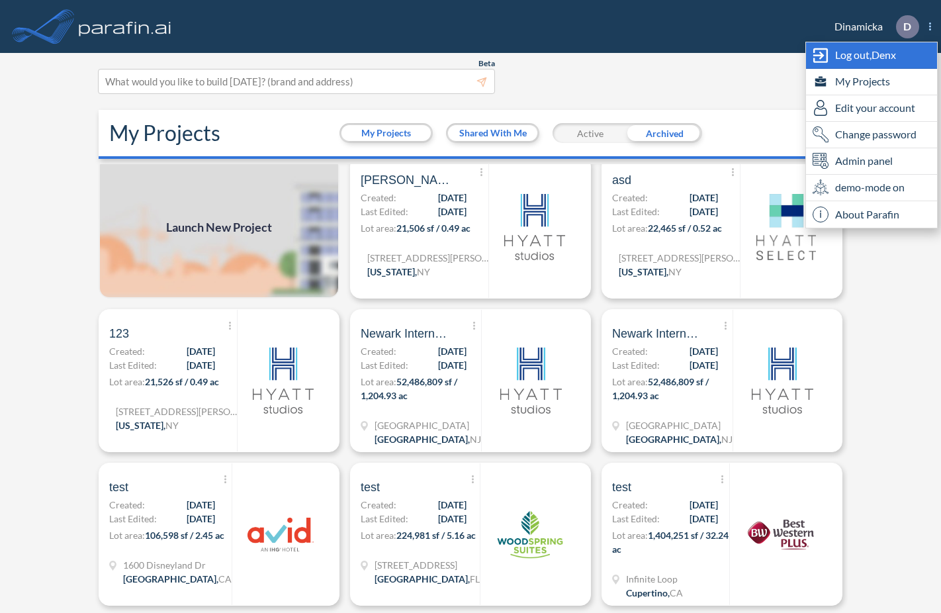
click at [892, 55] on span "Log out, Denx" at bounding box center [865, 55] width 61 height 16
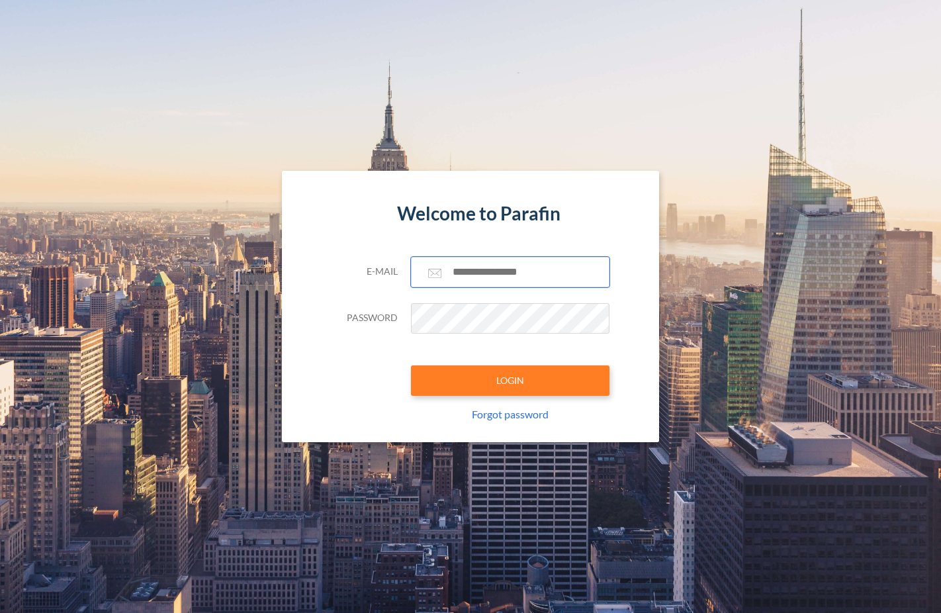
click at [470, 275] on input "text" at bounding box center [510, 272] width 199 height 30
type input "**********"
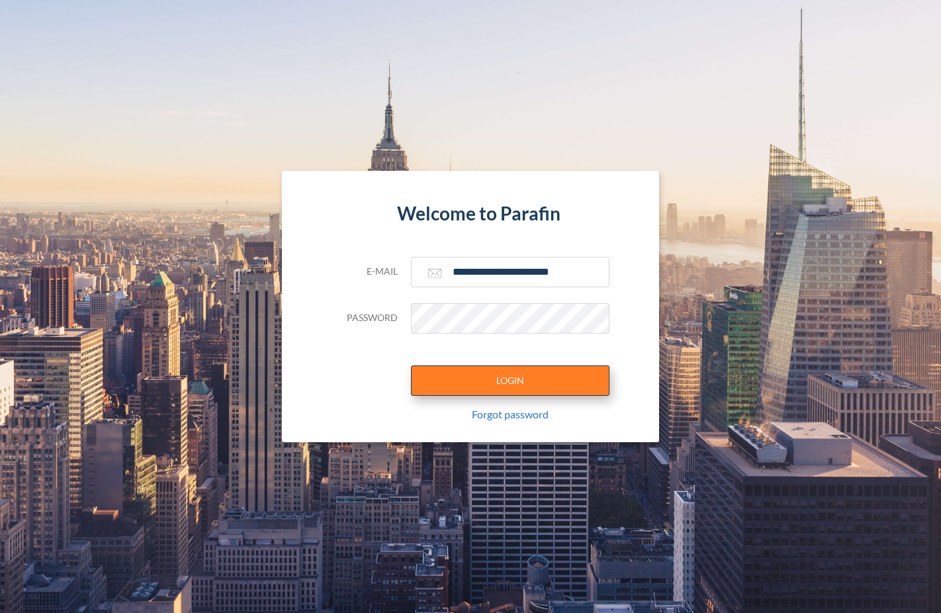
click at [516, 390] on button "LOGIN" at bounding box center [510, 380] width 199 height 30
